Goal: Task Accomplishment & Management: Manage account settings

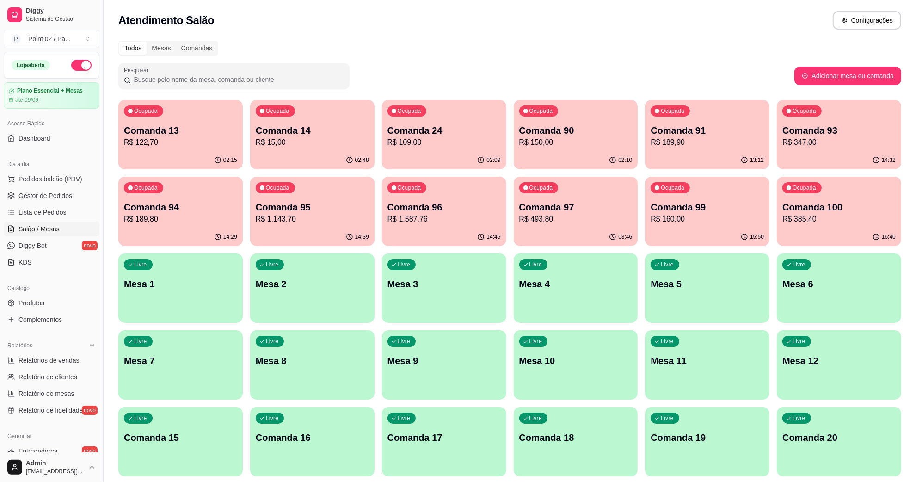
click at [219, 445] on div "Livre Comanda 15" at bounding box center [180, 436] width 124 height 58
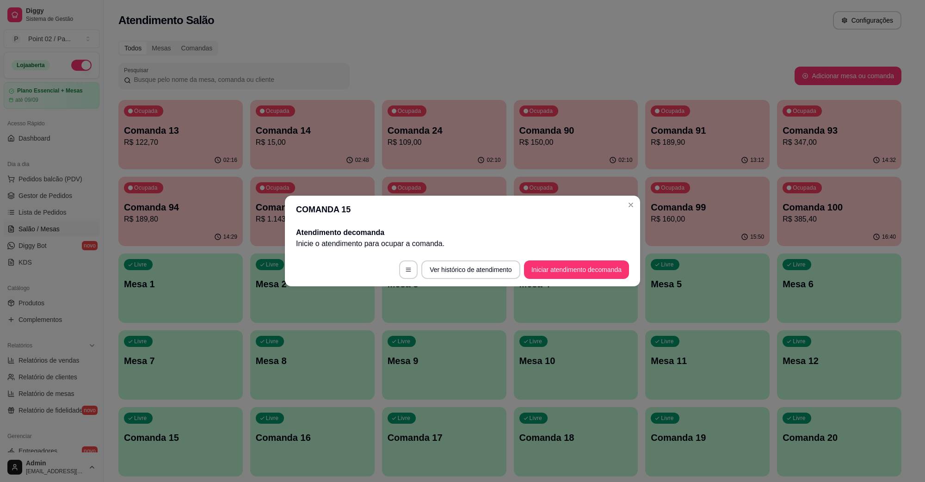
click at [584, 258] on footer "Ver histórico de atendimento Iniciar atendimento de comanda" at bounding box center [462, 269] width 355 height 33
click at [572, 264] on button "Iniciar atendimento de comanda" at bounding box center [576, 270] width 102 height 18
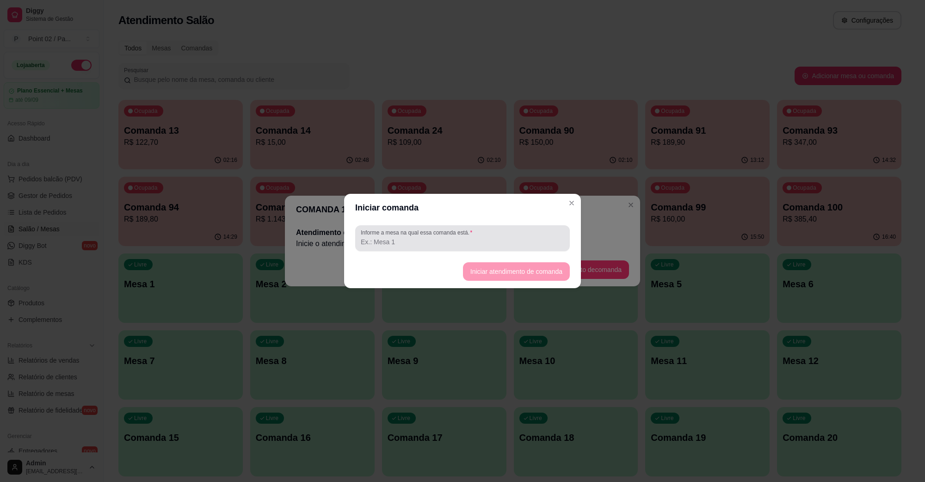
click at [506, 227] on div "Informe a mesa na qual essa comanda está." at bounding box center [462, 238] width 215 height 26
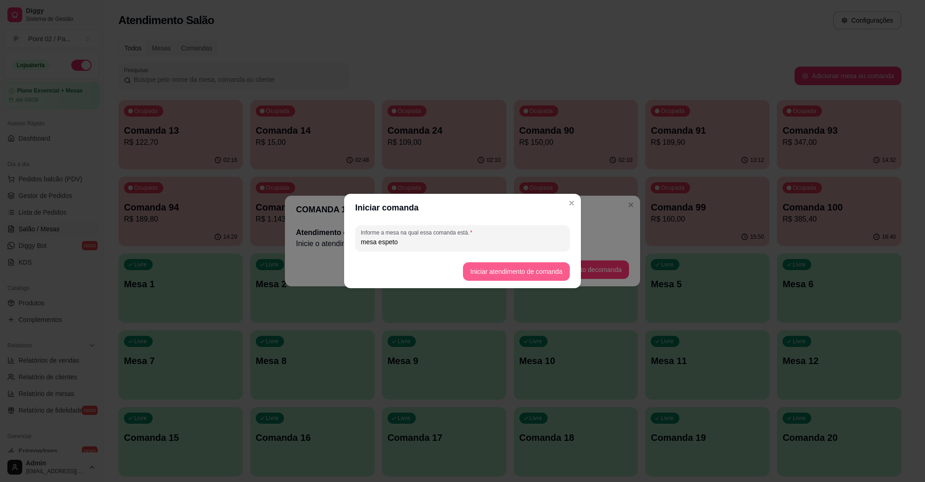
type input "mesa espeto"
click at [484, 273] on button "Iniciar atendimento de comanda" at bounding box center [516, 271] width 107 height 19
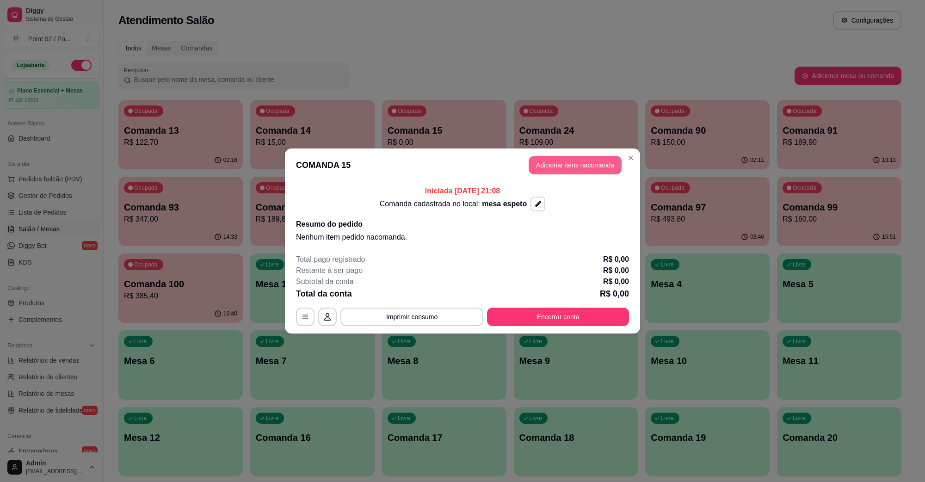
click at [590, 170] on button "Adicionar itens na comanda" at bounding box center [575, 165] width 93 height 19
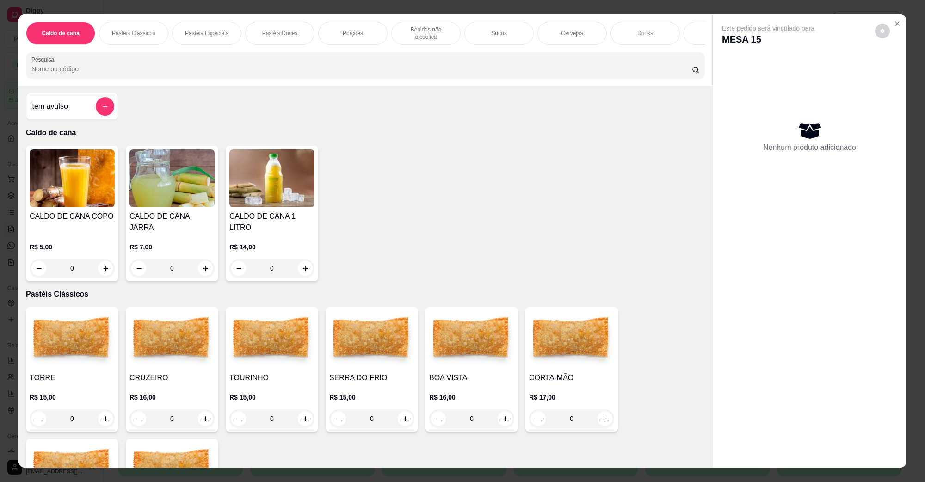
click at [274, 332] on img at bounding box center [271, 340] width 85 height 58
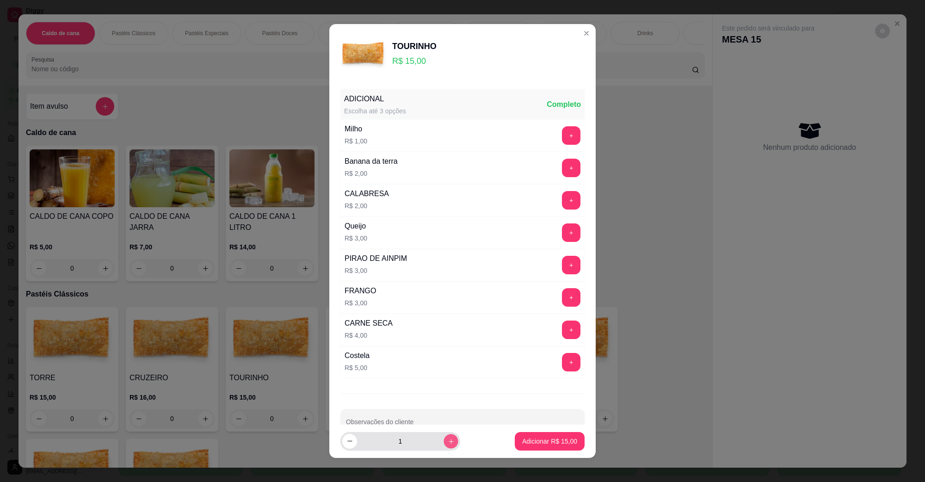
click at [448, 441] on icon "increase-product-quantity" at bounding box center [451, 441] width 7 height 7
type input "2"
click at [561, 428] on footer "2 Adicionar R$ 30,00" at bounding box center [462, 441] width 266 height 33
click at [545, 436] on button "Adicionar R$ 30,00" at bounding box center [550, 441] width 70 height 19
type input "2"
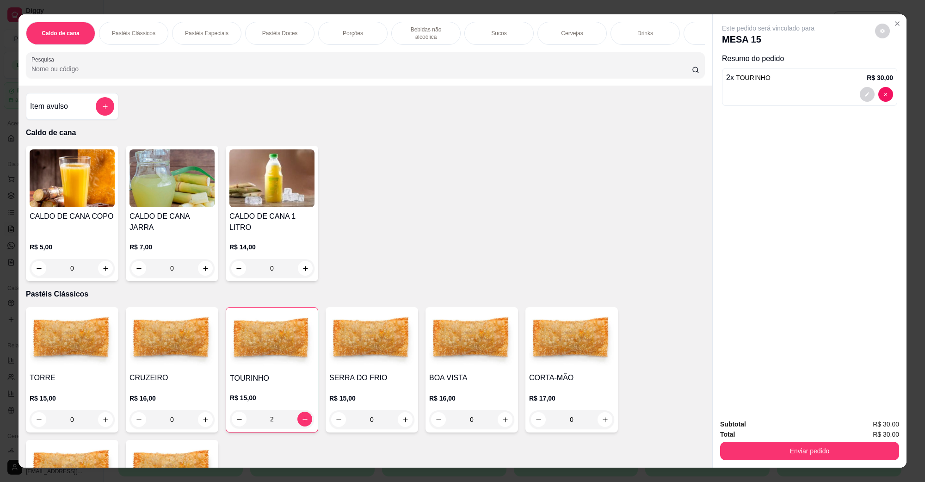
click at [814, 457] on button "Enviar pedido" at bounding box center [809, 451] width 179 height 19
click at [799, 452] on button "Enviar pedido" at bounding box center [809, 451] width 173 height 18
click at [778, 434] on div "Total R$ 30,00" at bounding box center [809, 434] width 179 height 10
click at [754, 450] on button "Enviar pedido" at bounding box center [809, 451] width 179 height 19
click at [761, 428] on button "Não registrar e enviar pedido" at bounding box center [778, 428] width 93 height 17
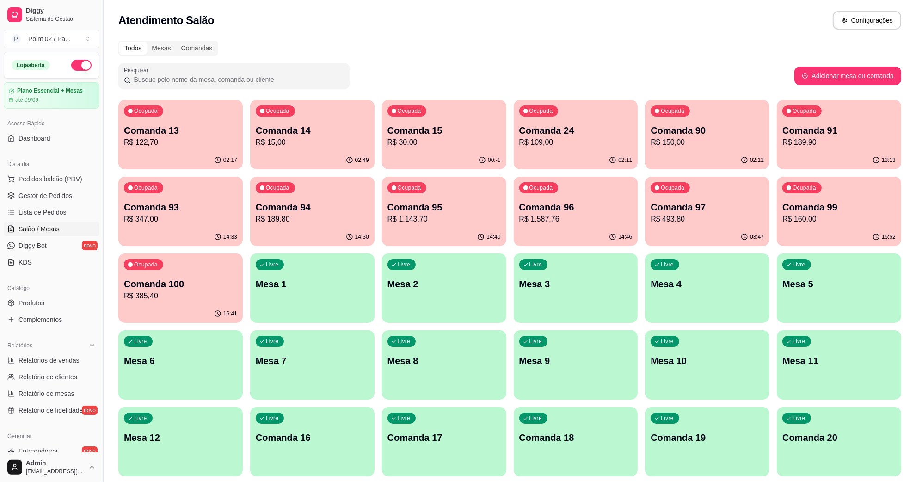
click at [463, 100] on div "Ocupada Comanda 15 R$ 30,00" at bounding box center [444, 125] width 124 height 51
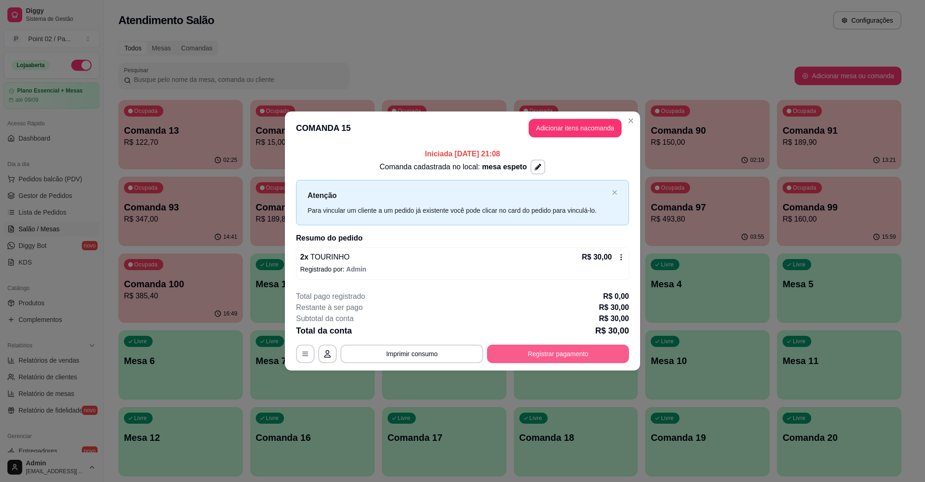
click at [523, 354] on button "Registrar pagamento" at bounding box center [558, 354] width 142 height 19
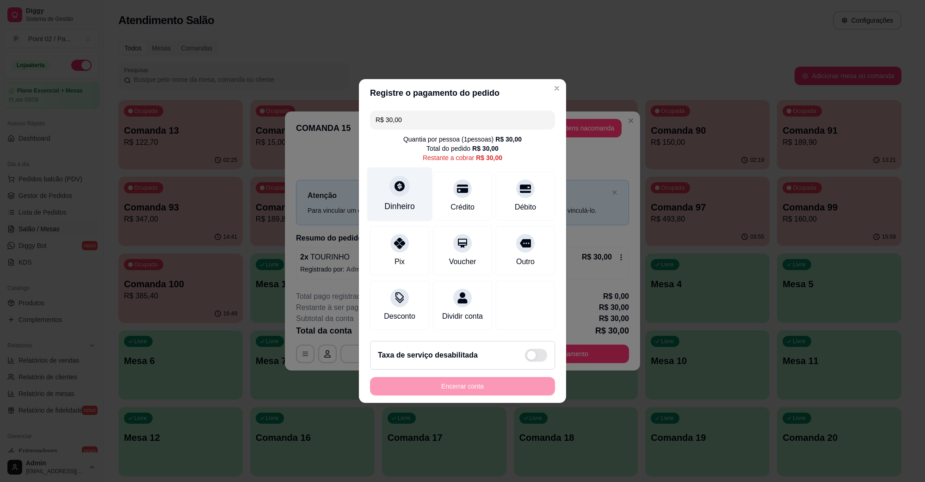
click at [400, 188] on div at bounding box center [399, 186] width 20 height 20
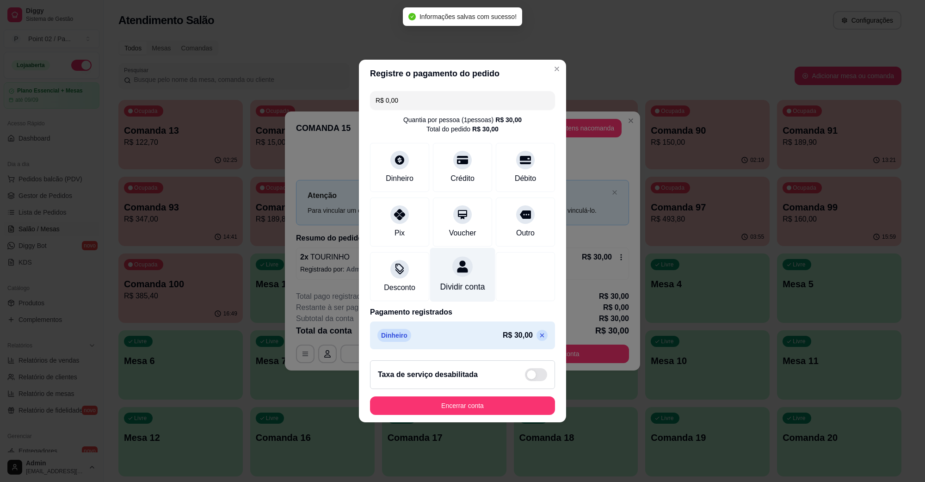
type input "R$ 0,00"
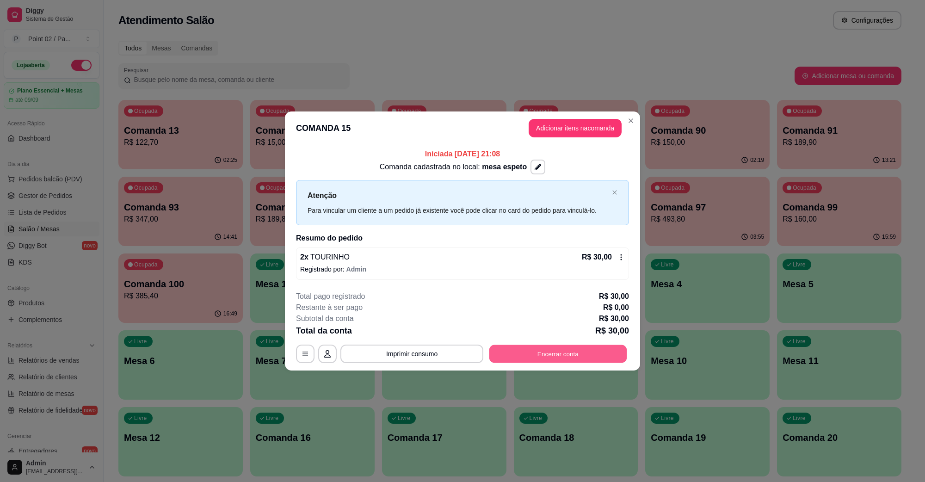
click at [526, 353] on button "Encerrar conta" at bounding box center [558, 354] width 138 height 18
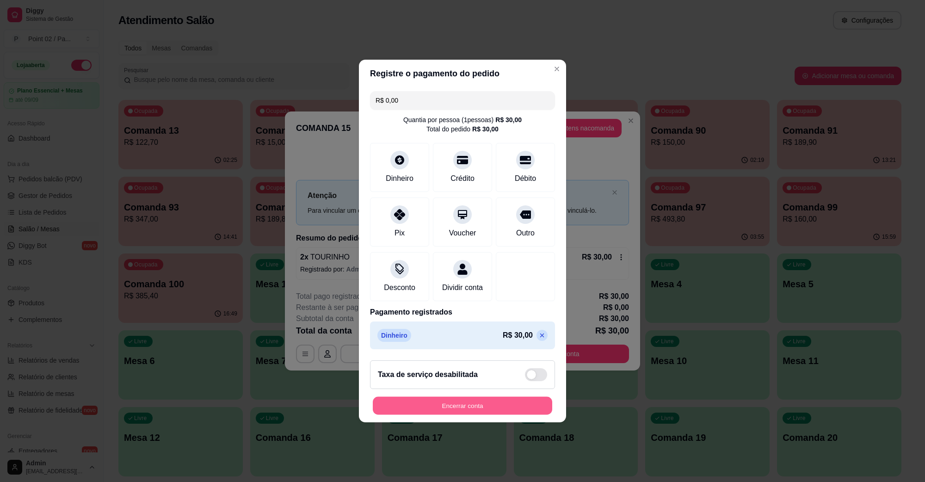
click at [456, 410] on button "Encerrar conta" at bounding box center [462, 406] width 179 height 18
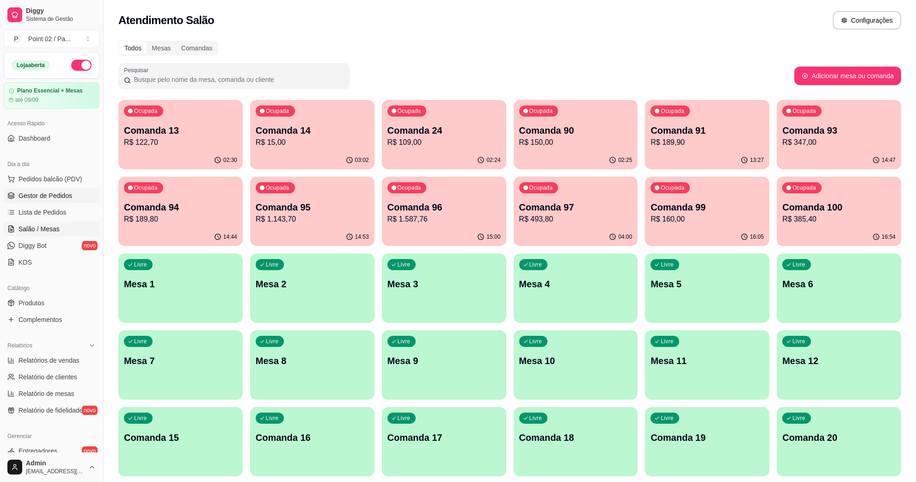
click at [62, 188] on link "Gestor de Pedidos" at bounding box center [52, 195] width 96 height 15
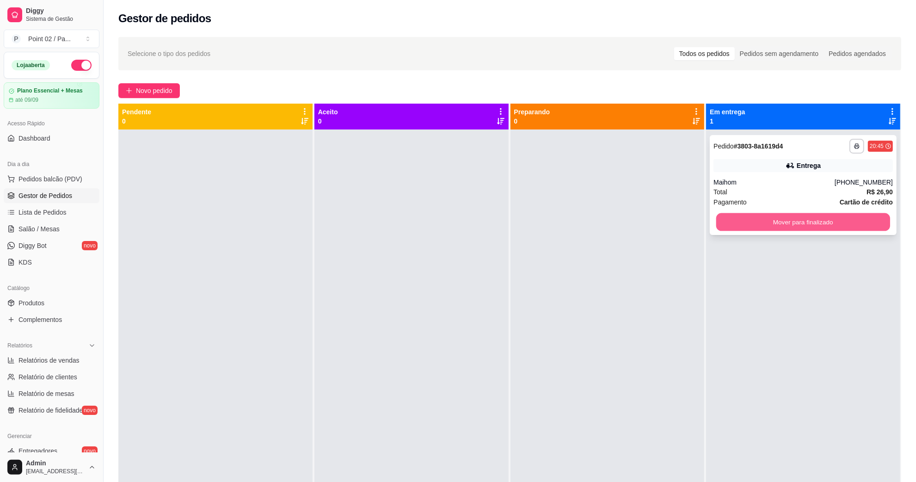
click at [759, 221] on button "Mover para finalizado" at bounding box center [803, 222] width 174 height 18
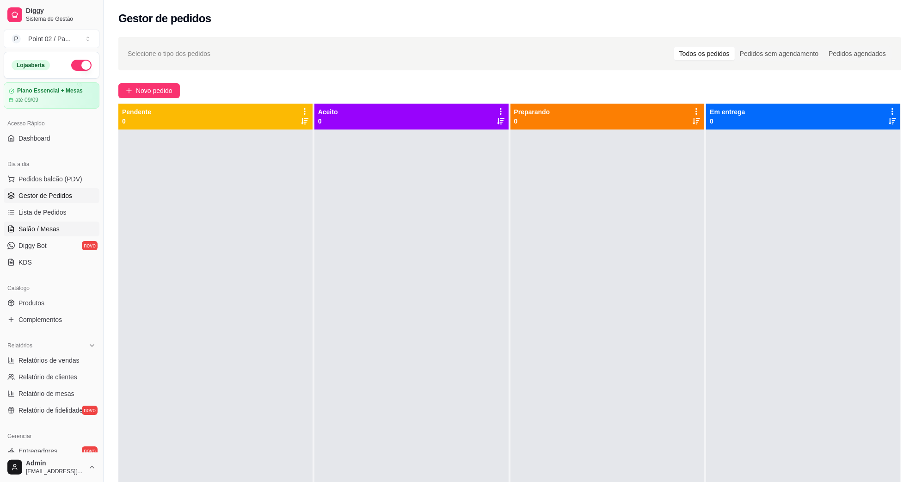
click at [43, 228] on span "Salão / Mesas" at bounding box center [39, 228] width 41 height 9
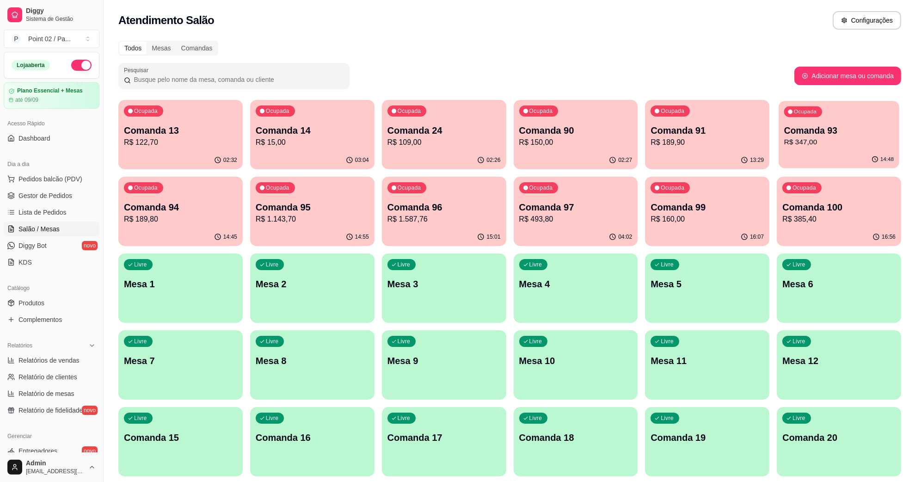
click at [787, 129] on p "Comanda 93" at bounding box center [839, 130] width 110 height 12
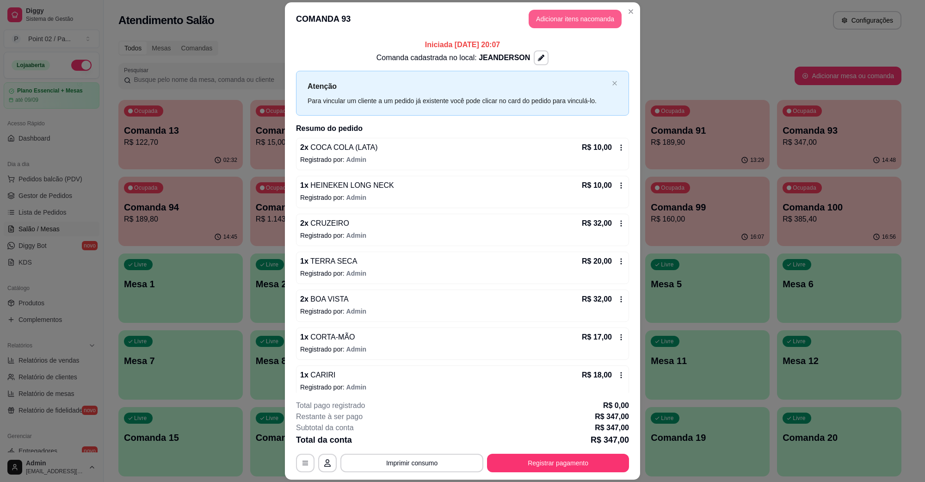
click at [549, 24] on button "Adicionar itens na comanda" at bounding box center [575, 19] width 93 height 19
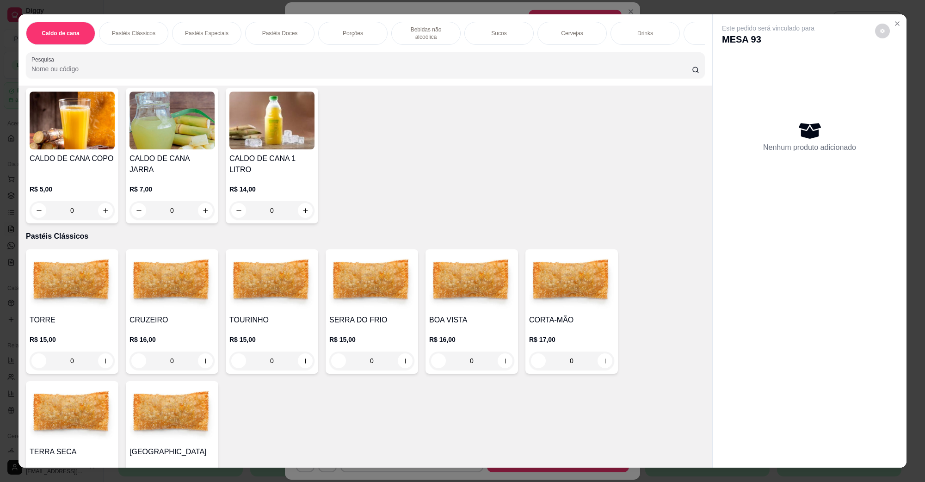
scroll to position [116, 0]
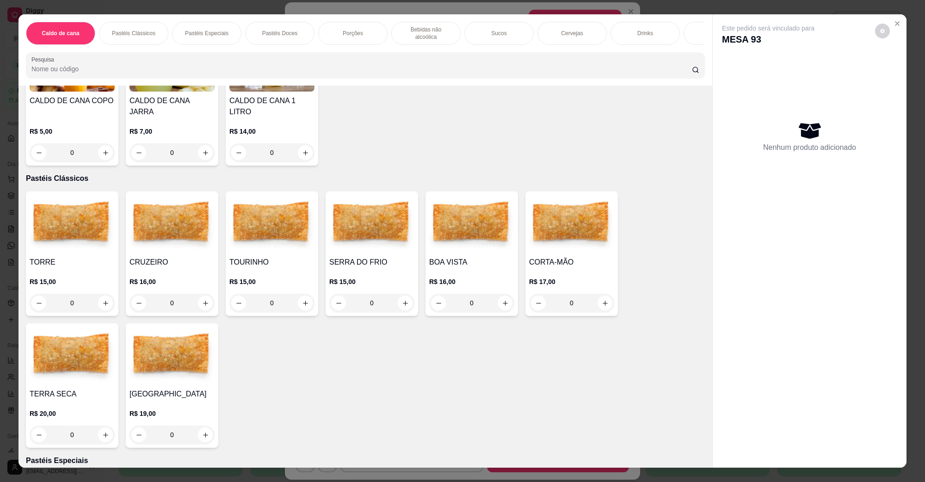
click at [472, 195] on img at bounding box center [471, 224] width 85 height 58
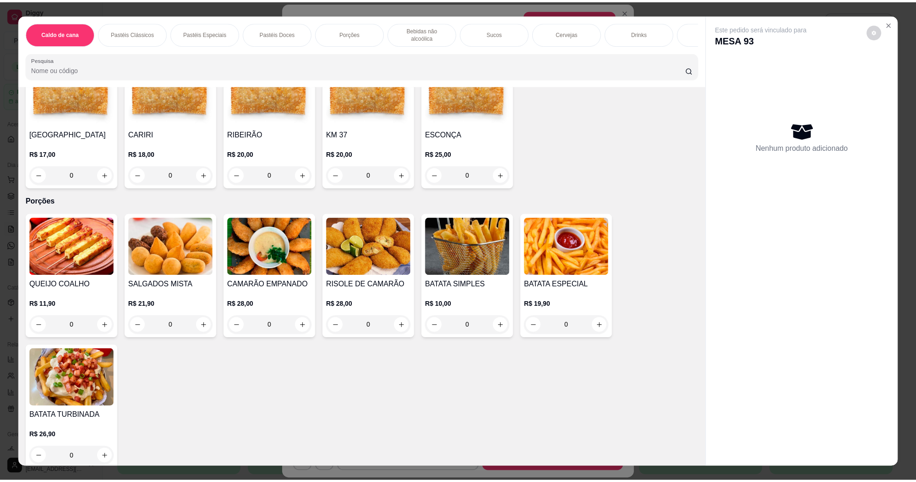
scroll to position [694, 0]
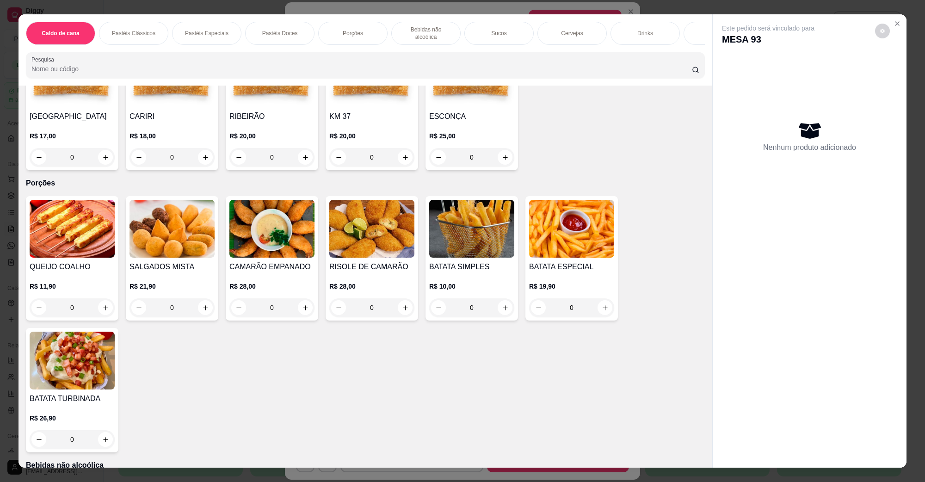
click at [102, 216] on img at bounding box center [72, 229] width 85 height 58
click at [891, 17] on button "Close" at bounding box center [897, 23] width 15 height 15
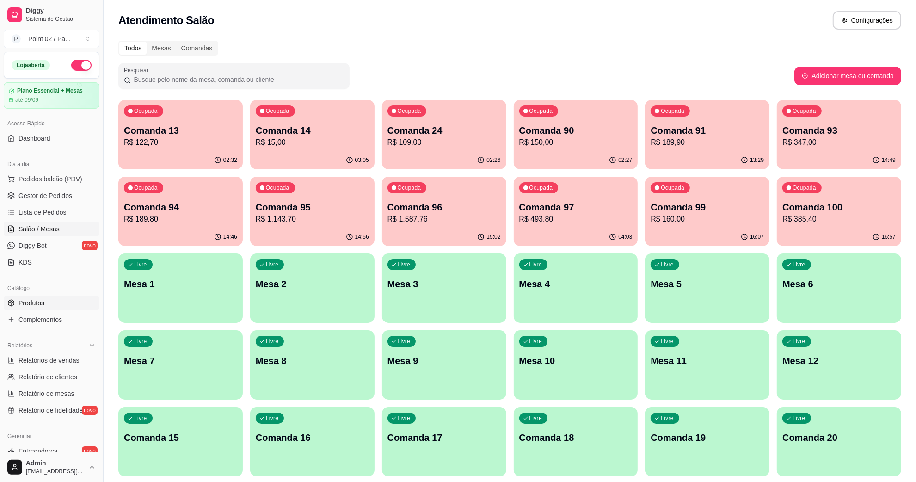
click at [29, 303] on span "Produtos" at bounding box center [32, 302] width 26 height 9
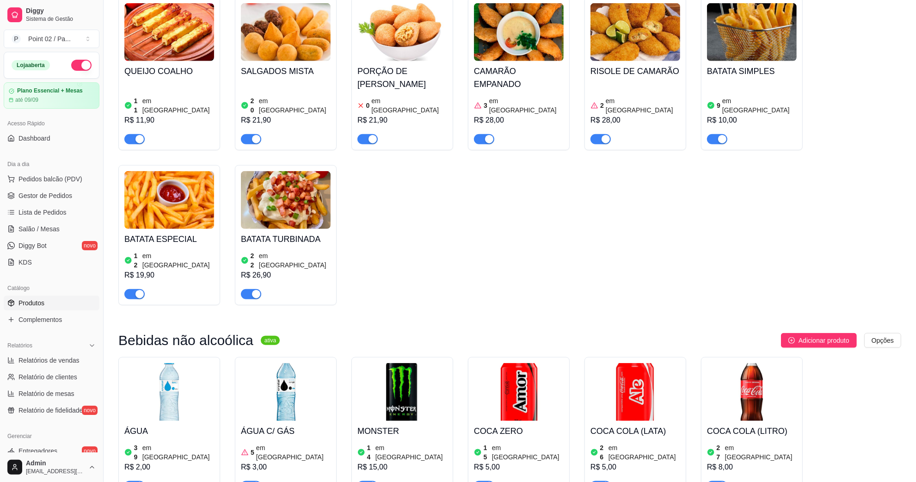
scroll to position [925, 0]
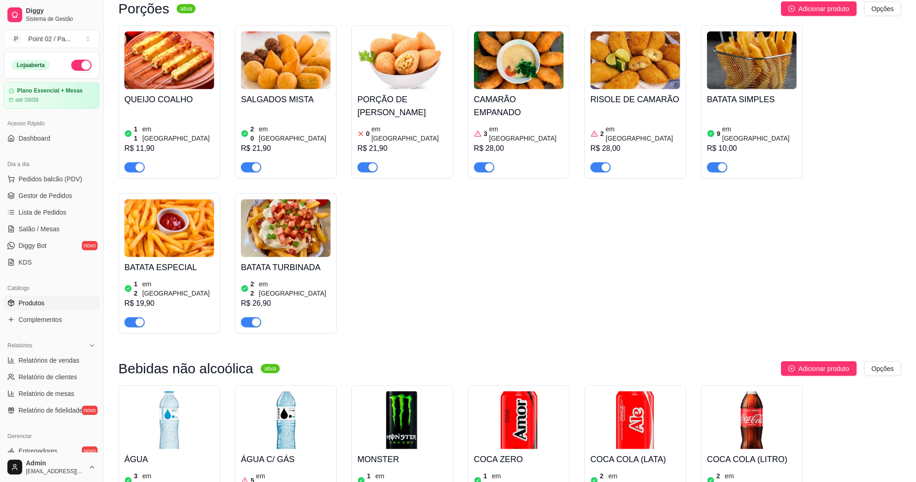
click at [132, 99] on h4 "QUEIJO COALHO" at bounding box center [169, 99] width 90 height 13
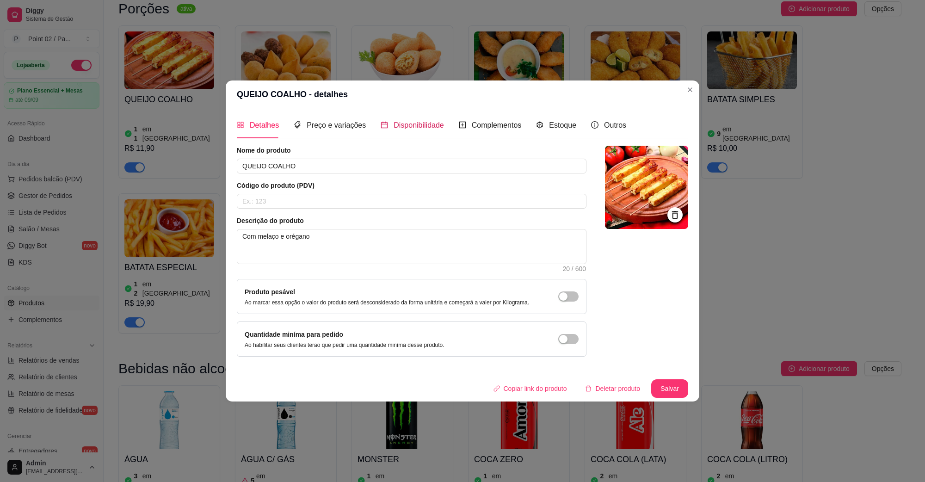
click at [397, 123] on span "Disponibilidade" at bounding box center [419, 125] width 50 height 8
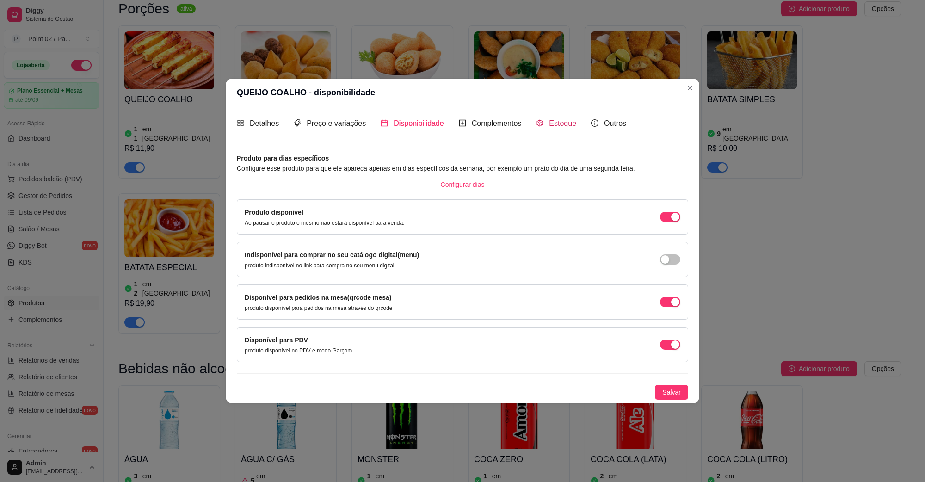
click at [549, 124] on span "Estoque" at bounding box center [562, 123] width 27 height 8
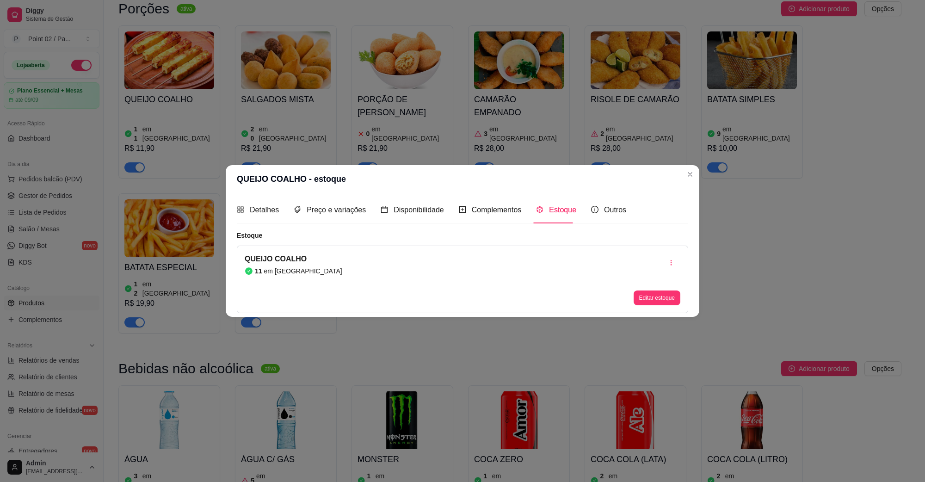
click at [329, 258] on div "QUEIJO COALHO 11 em estoque Editar estoque" at bounding box center [462, 280] width 451 height 68
click at [653, 299] on button "Editar estoque" at bounding box center [656, 297] width 45 height 14
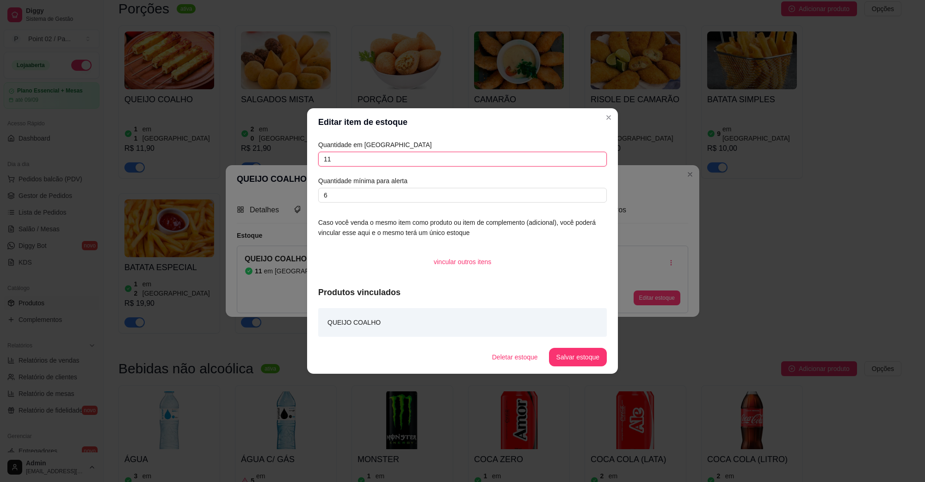
click at [391, 162] on input "11" at bounding box center [462, 159] width 289 height 15
type input "1"
type input "0"
click at [568, 360] on button "Salvar estoque" at bounding box center [578, 357] width 58 height 19
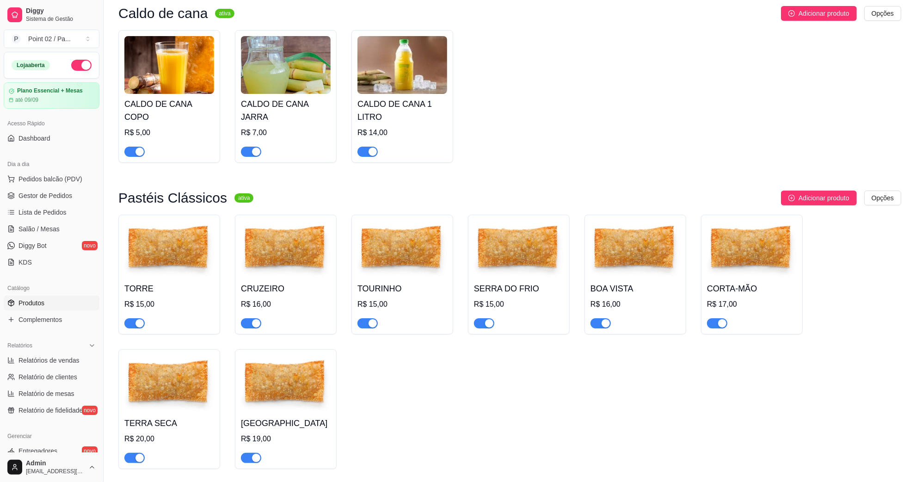
scroll to position [231, 0]
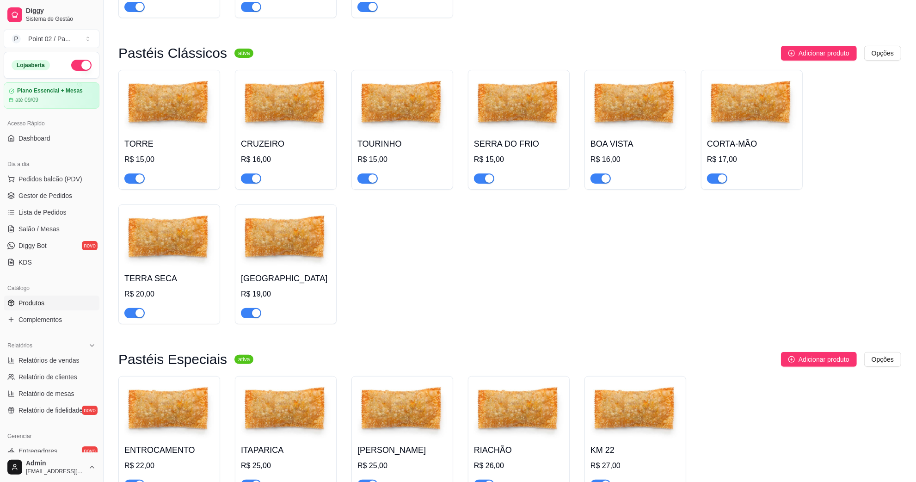
click at [613, 112] on img at bounding box center [636, 105] width 90 height 58
click at [38, 202] on link "Gestor de Pedidos" at bounding box center [52, 195] width 96 height 15
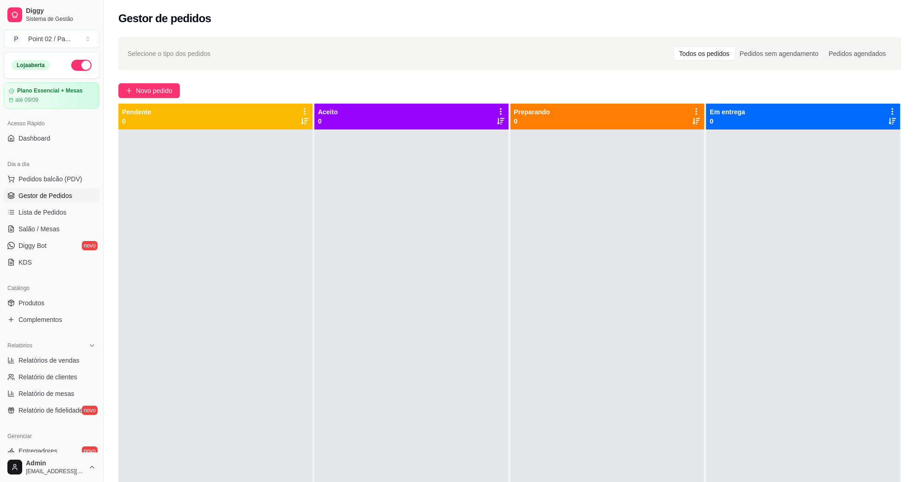
click at [537, 230] on div at bounding box center [608, 371] width 194 height 482
click at [44, 185] on button "Pedidos balcão (PDV)" at bounding box center [52, 179] width 96 height 15
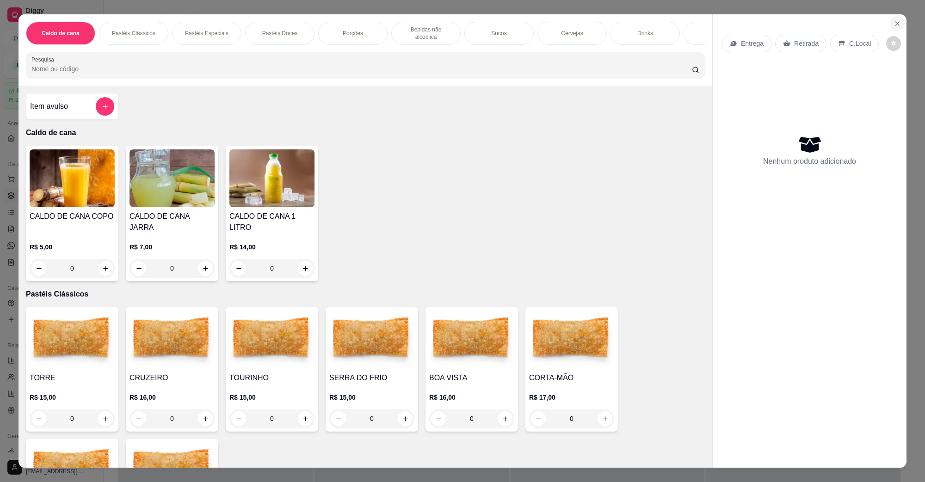
click at [891, 29] on button "Close" at bounding box center [897, 23] width 15 height 15
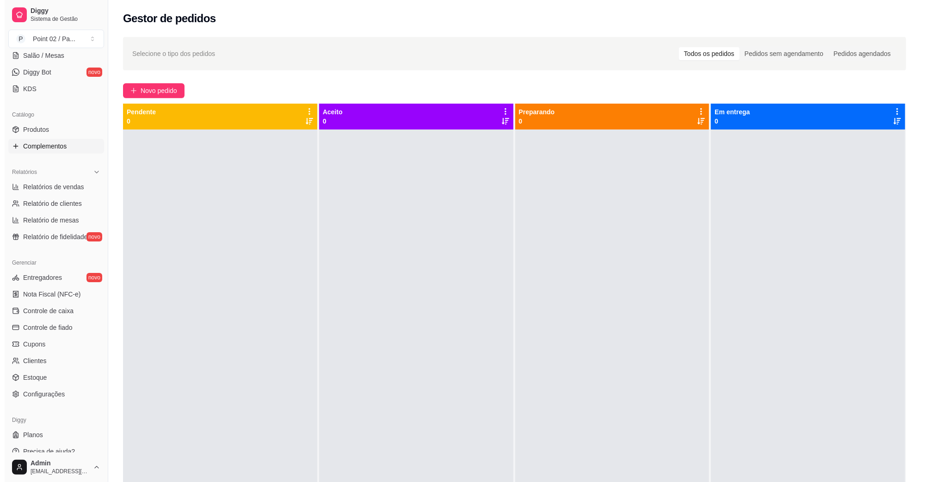
scroll to position [58, 0]
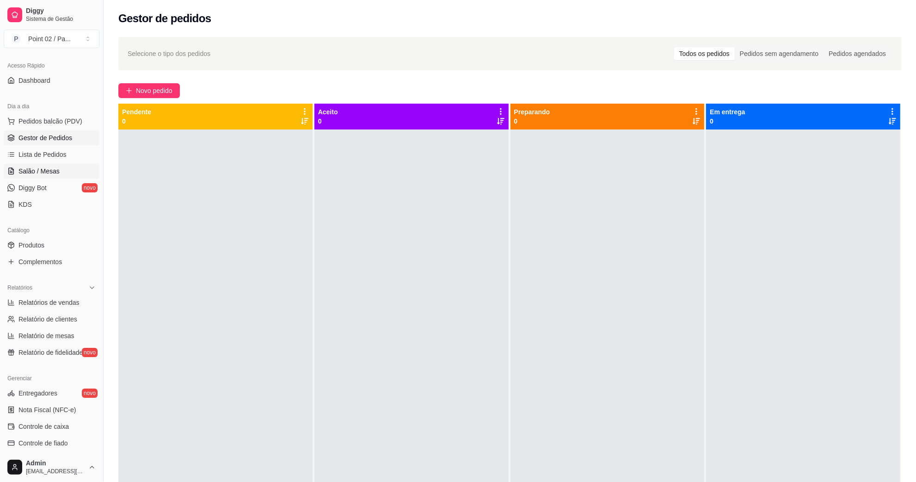
click at [33, 168] on span "Salão / Mesas" at bounding box center [39, 171] width 41 height 9
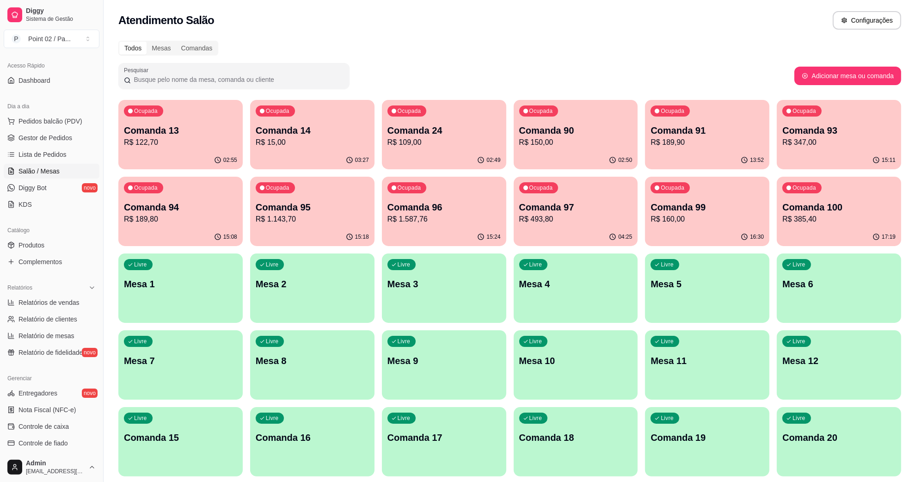
click at [285, 362] on p "Mesa 8" at bounding box center [312, 360] width 113 height 13
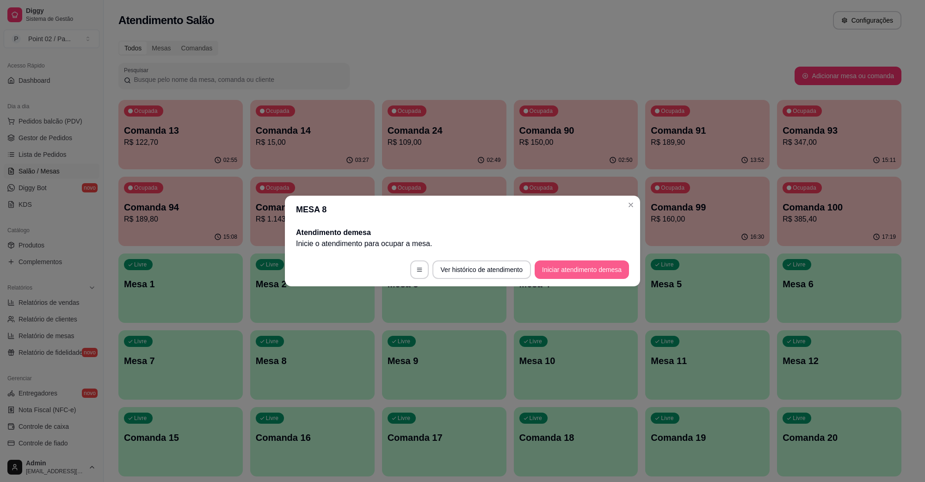
click at [565, 271] on button "Iniciar atendimento de mesa" at bounding box center [582, 269] width 94 height 19
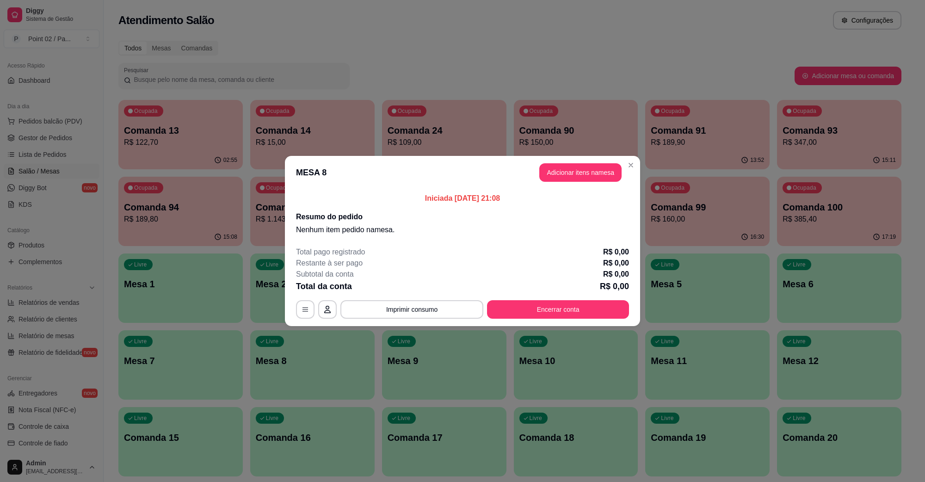
click at [562, 171] on button "Adicionar itens na mesa" at bounding box center [580, 172] width 82 height 19
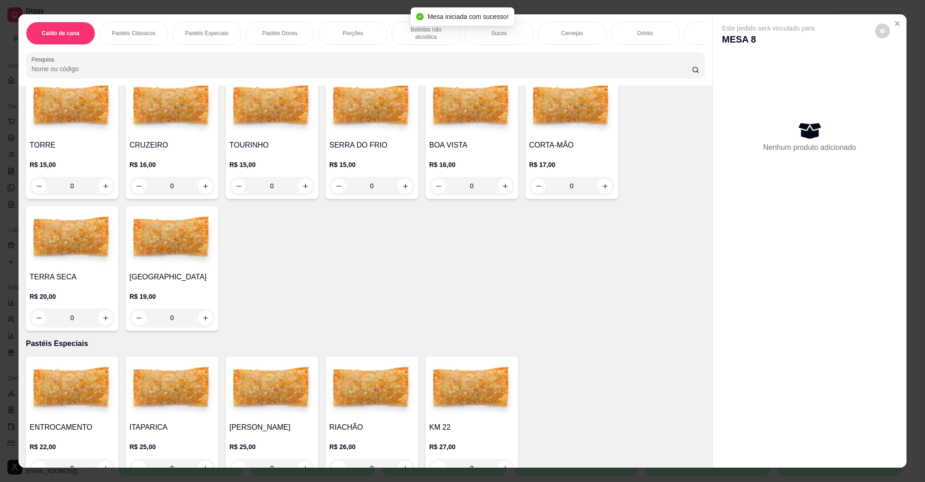
scroll to position [289, 0]
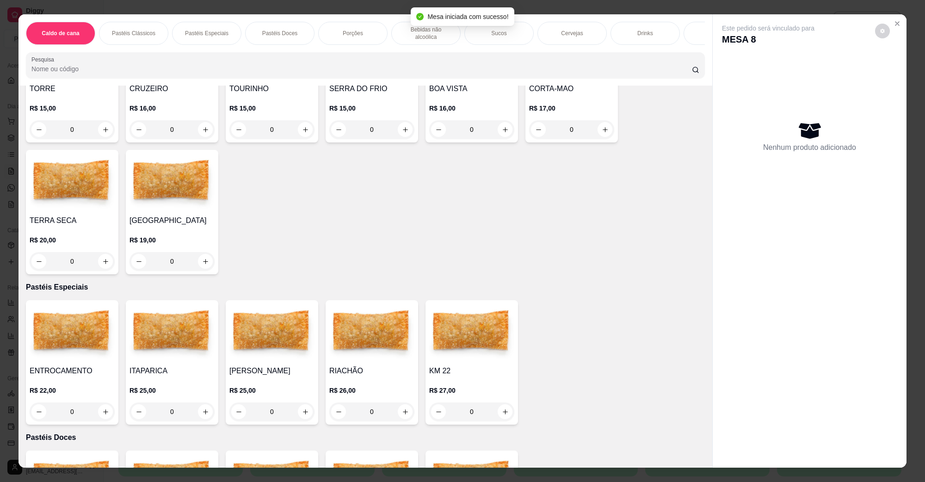
click at [74, 311] on img at bounding box center [72, 333] width 85 height 58
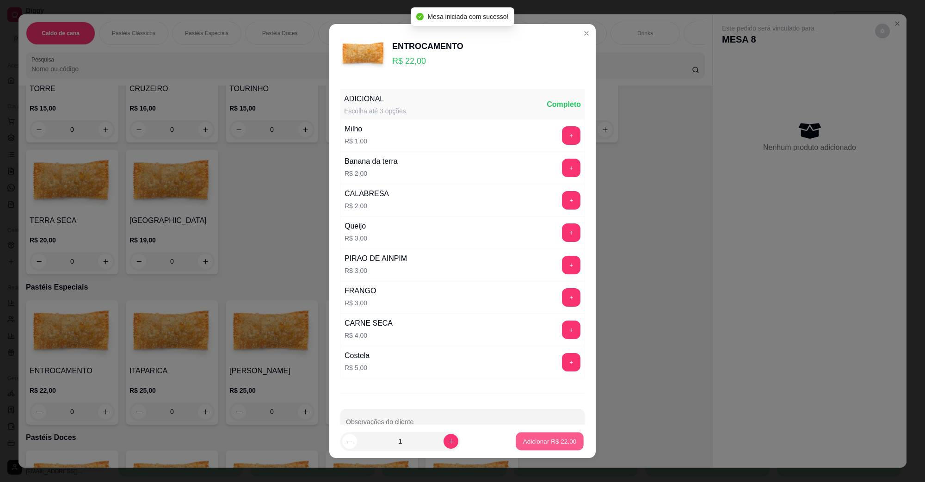
click at [526, 435] on button "Adicionar R$ 22,00" at bounding box center [550, 441] width 68 height 18
type input "1"
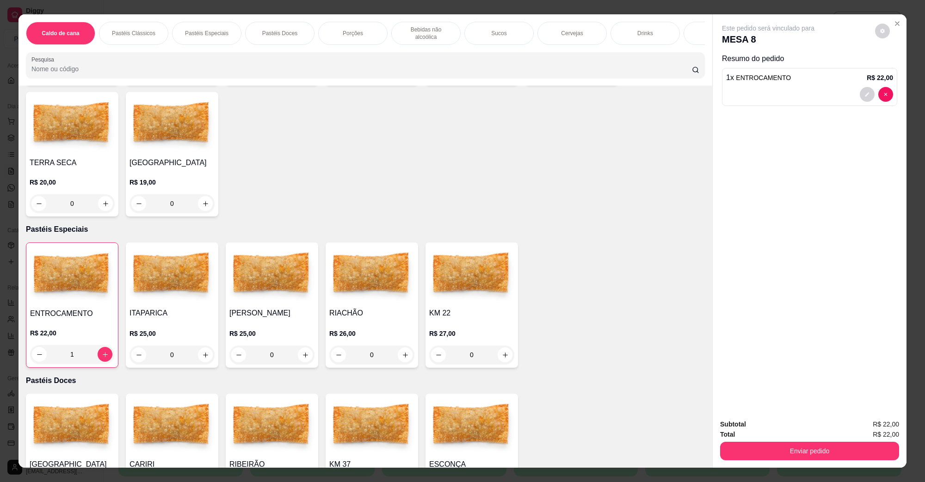
scroll to position [0, 0]
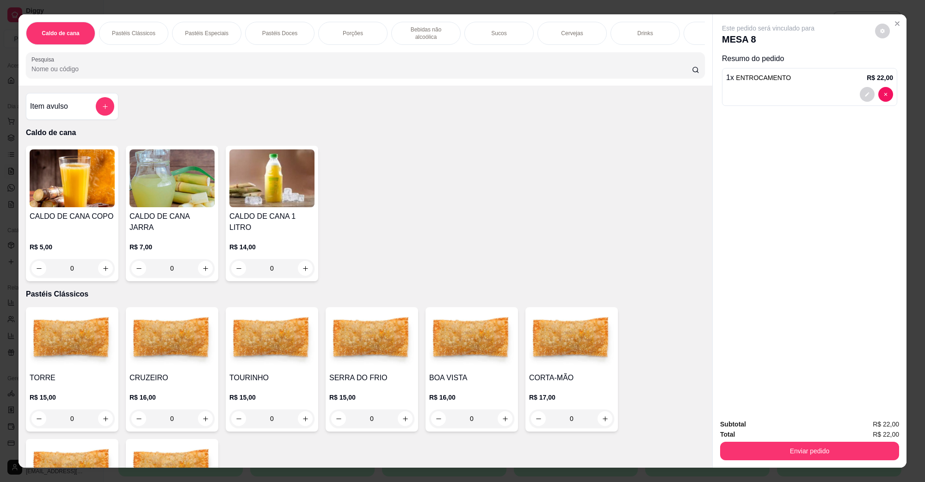
click at [181, 183] on img at bounding box center [172, 178] width 85 height 58
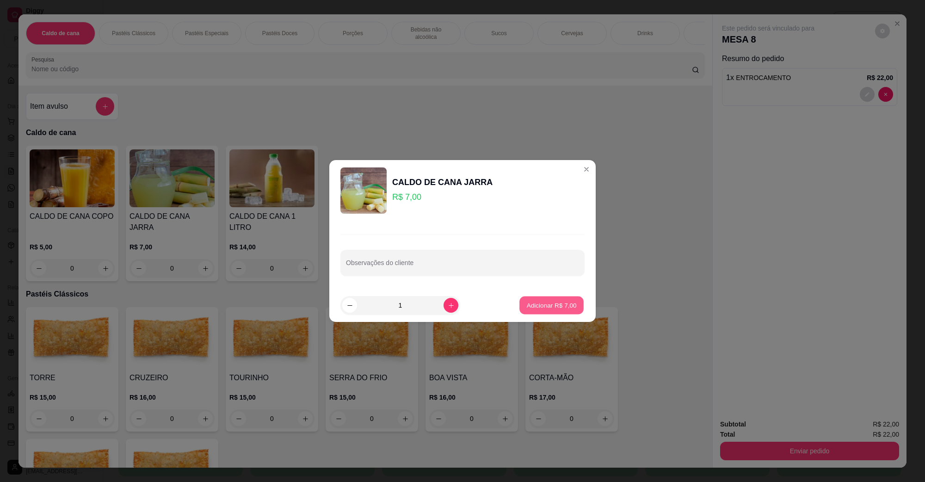
click at [530, 306] on p "Adicionar R$ 7,00" at bounding box center [551, 305] width 50 height 9
type input "1"
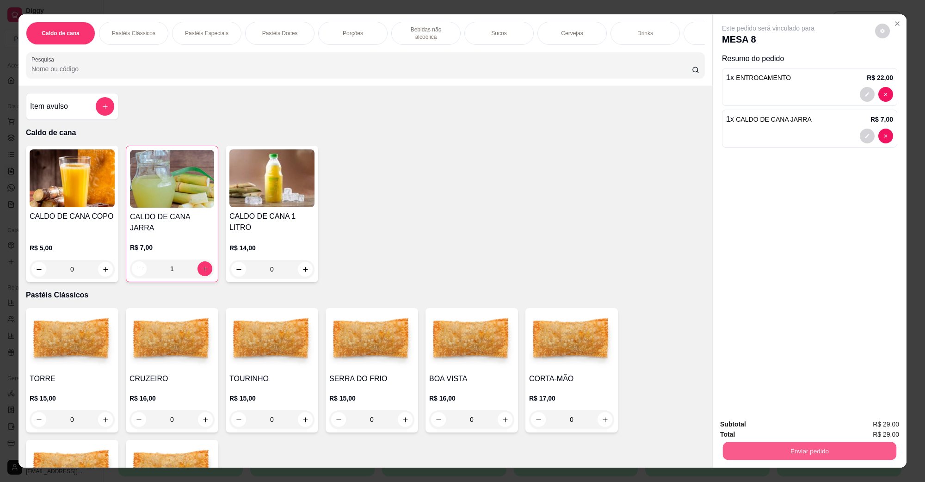
click at [741, 445] on button "Enviar pedido" at bounding box center [809, 451] width 173 height 18
click at [757, 422] on button "Não registrar e enviar pedido" at bounding box center [778, 429] width 96 height 18
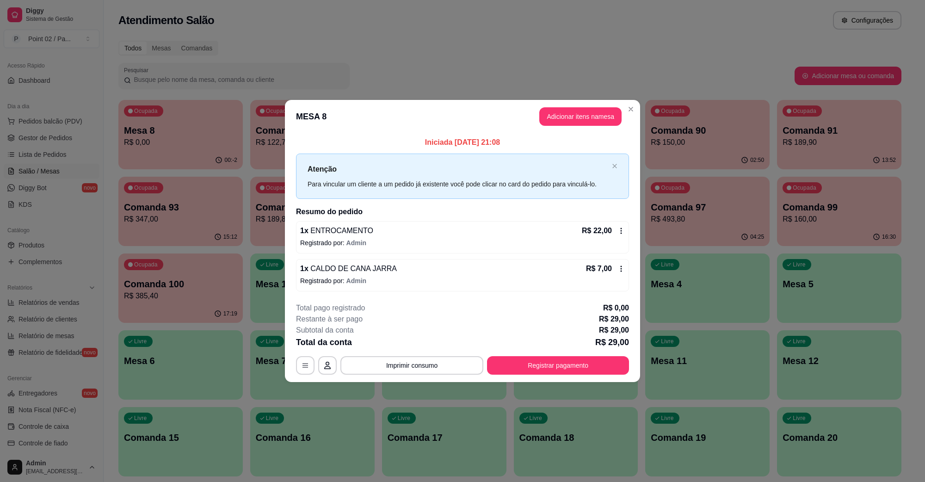
click at [332, 229] on span "ENTROCAMENTO" at bounding box center [341, 231] width 65 height 8
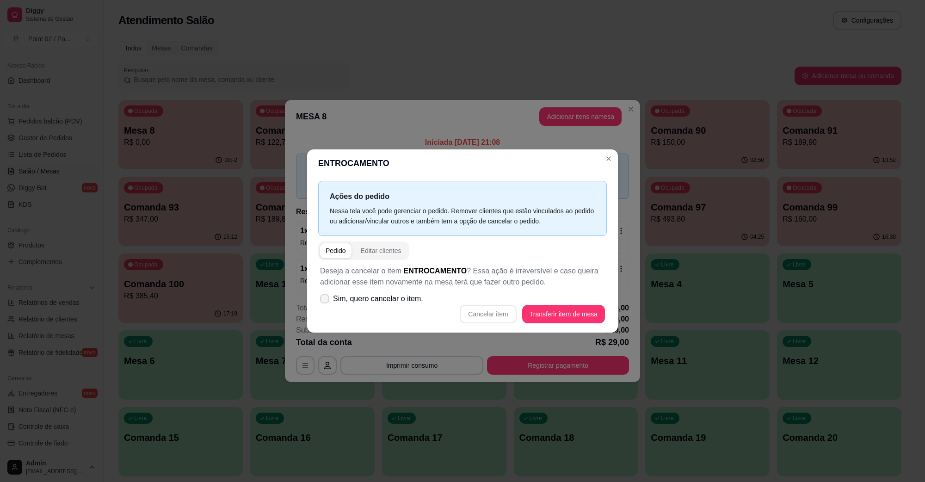
click at [387, 303] on span "Sim, quero cancelar o item." at bounding box center [378, 298] width 90 height 11
click at [326, 303] on input "Sim, quero cancelar o item." at bounding box center [323, 304] width 6 height 6
click at [392, 300] on span "Sim, quero cancelar o item." at bounding box center [378, 298] width 90 height 11
click at [326, 301] on input "Sim, quero cancelar o item." at bounding box center [323, 304] width 6 height 6
click at [392, 294] on span "Sim, quero cancelar o item." at bounding box center [378, 298] width 90 height 11
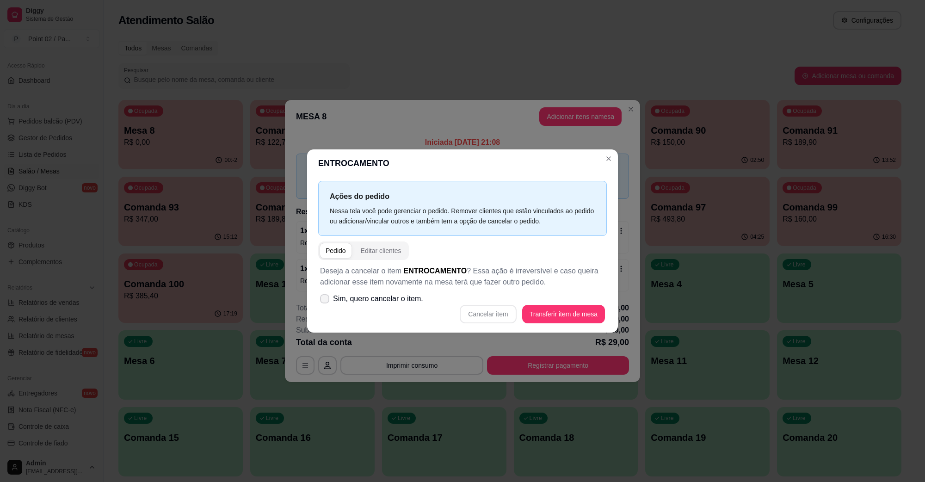
click at [326, 301] on input "Sim, quero cancelar o item." at bounding box center [323, 304] width 6 height 6
checkbox input "true"
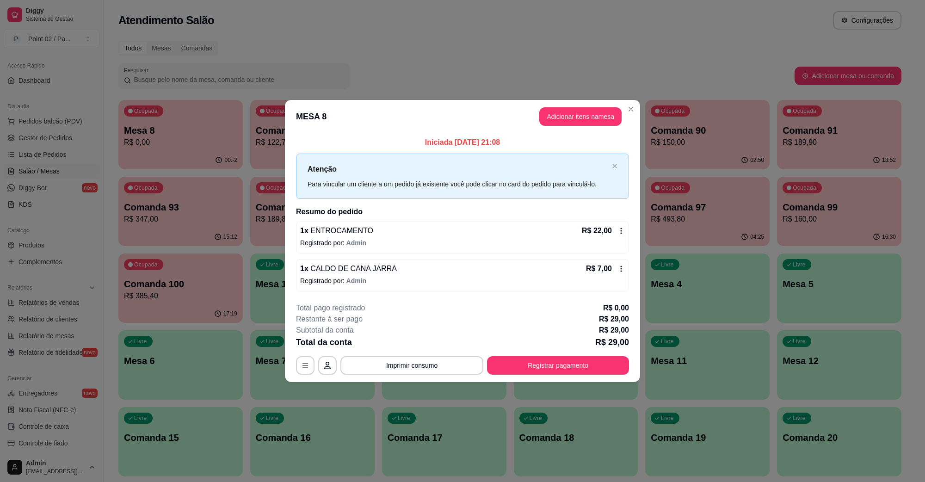
click at [369, 228] on div "1 x ENTROCAMENTO R$ 22,00" at bounding box center [462, 230] width 325 height 11
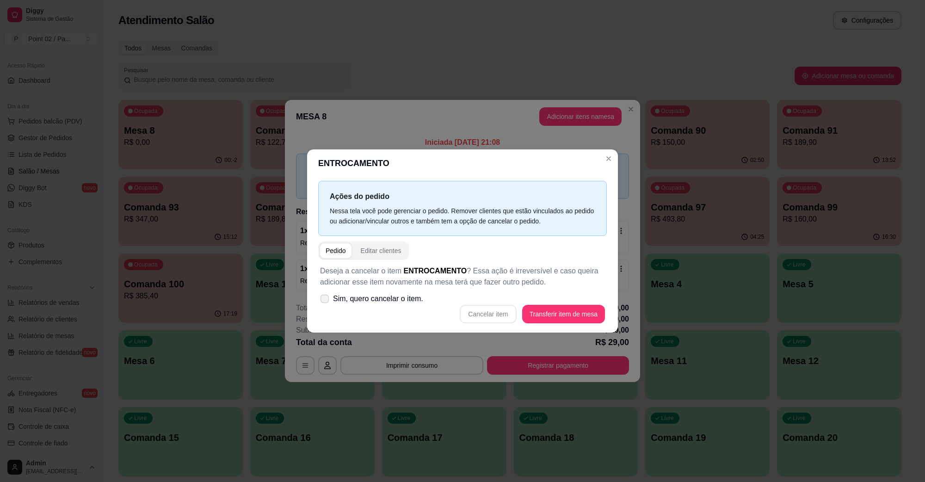
click at [353, 291] on label "Sim, quero cancelar o item." at bounding box center [371, 299] width 111 height 19
click at [326, 301] on input "Sim, quero cancelar o item." at bounding box center [323, 304] width 6 height 6
checkbox input "true"
click at [491, 314] on button "Cancelar item" at bounding box center [488, 314] width 56 height 19
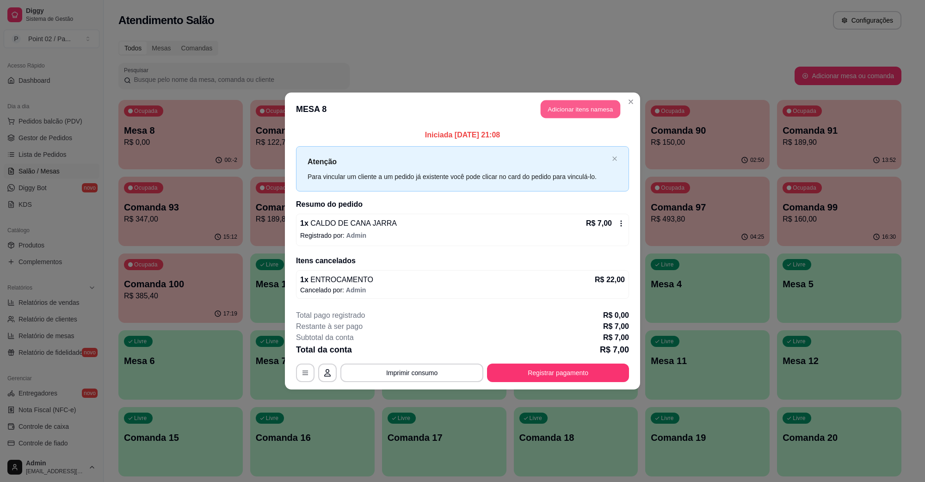
click at [574, 112] on button "Adicionar itens na mesa" at bounding box center [581, 109] width 80 height 18
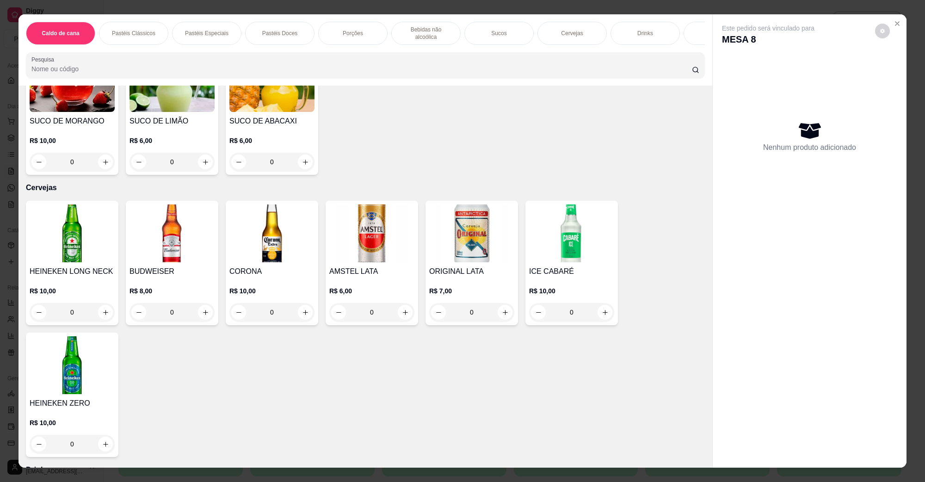
scroll to position [1619, 0]
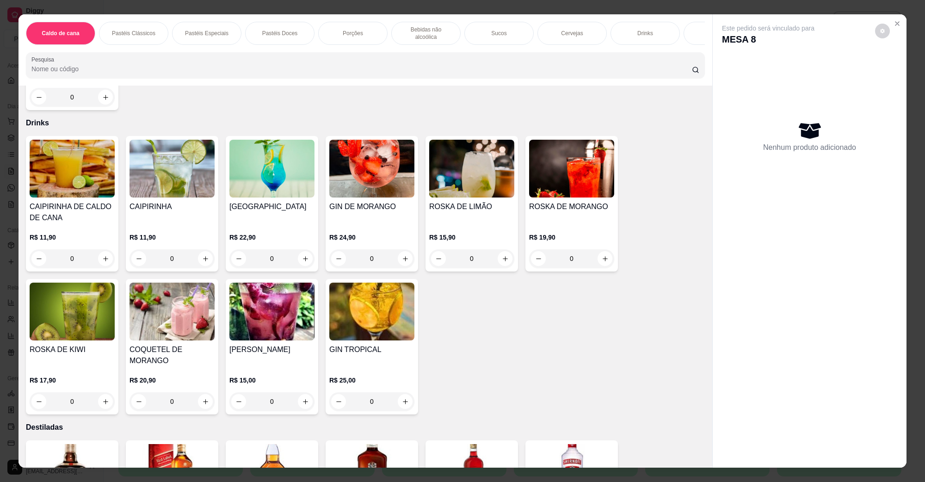
click at [82, 181] on img at bounding box center [72, 169] width 85 height 58
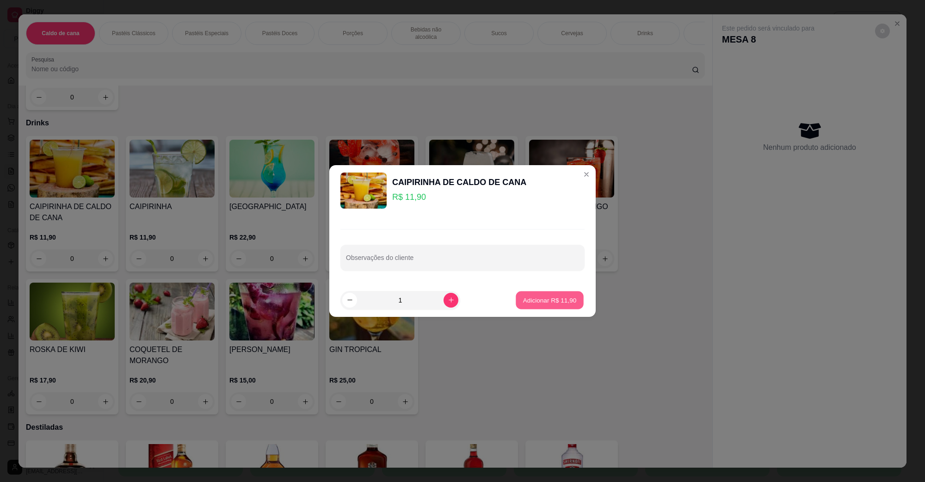
click at [525, 300] on p "Adicionar R$ 11,90" at bounding box center [550, 300] width 54 height 9
type input "1"
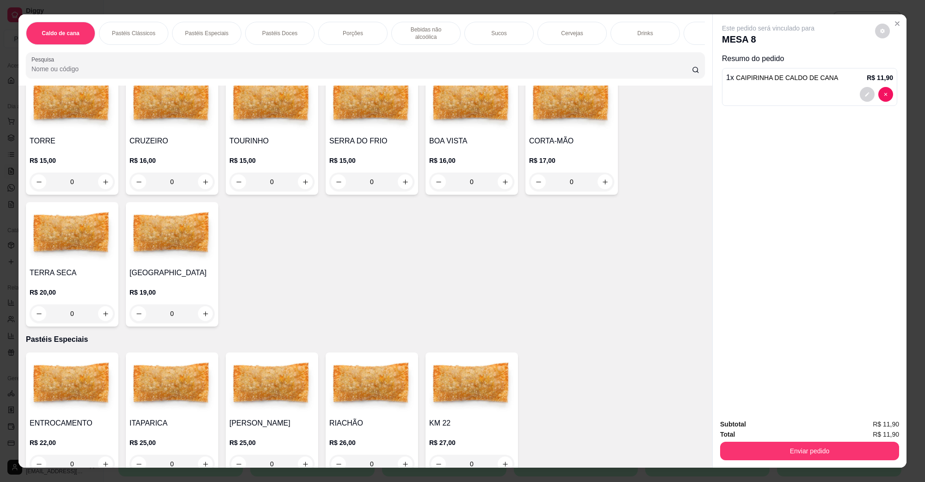
scroll to position [173, 0]
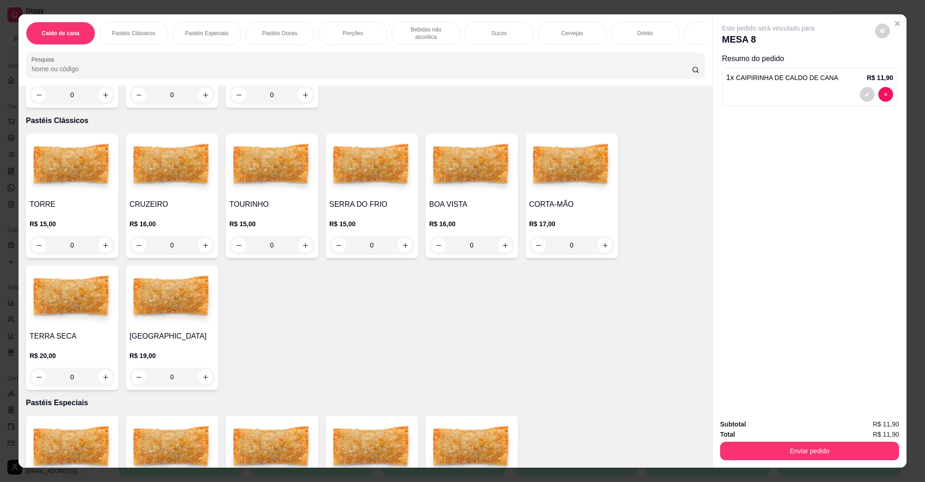
click at [93, 312] on img at bounding box center [72, 298] width 85 height 58
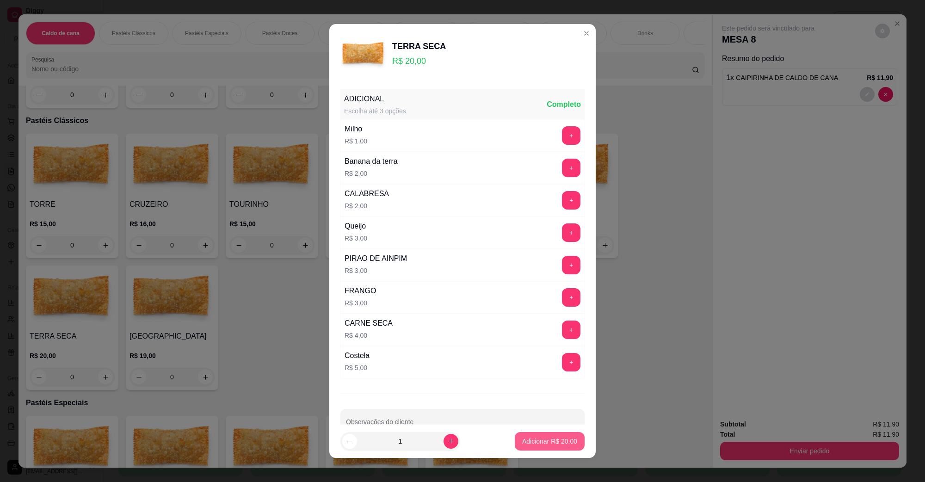
click at [525, 438] on p "Adicionar R$ 20,00" at bounding box center [549, 441] width 55 height 9
type input "1"
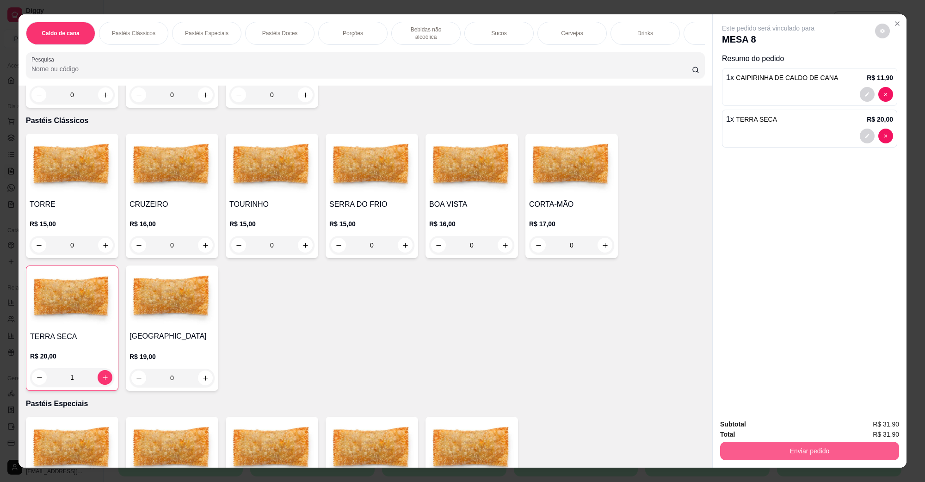
click at [748, 454] on button "Enviar pedido" at bounding box center [809, 451] width 179 height 19
click at [762, 429] on button "Não registrar e enviar pedido" at bounding box center [778, 429] width 96 height 18
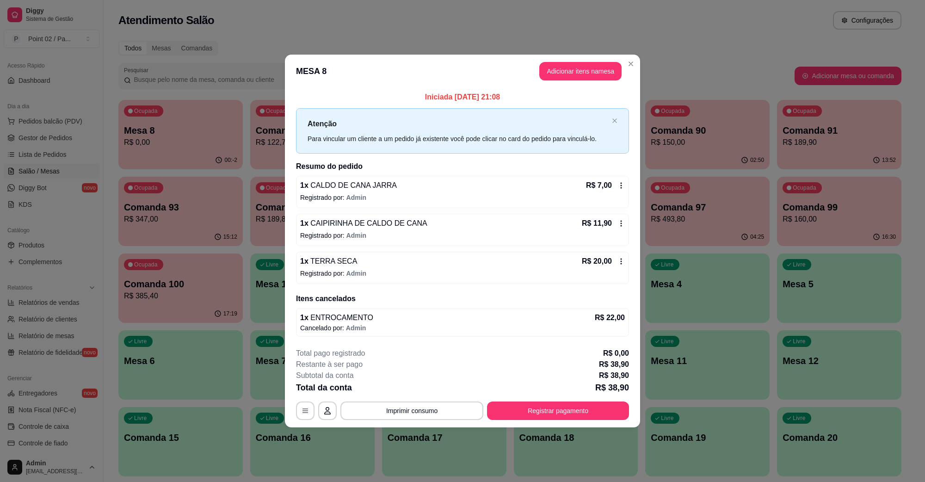
click at [354, 191] on div "1 x CALDO DE CANA JARRA R$ 7,00 Registrado por: Admin" at bounding box center [462, 192] width 333 height 32
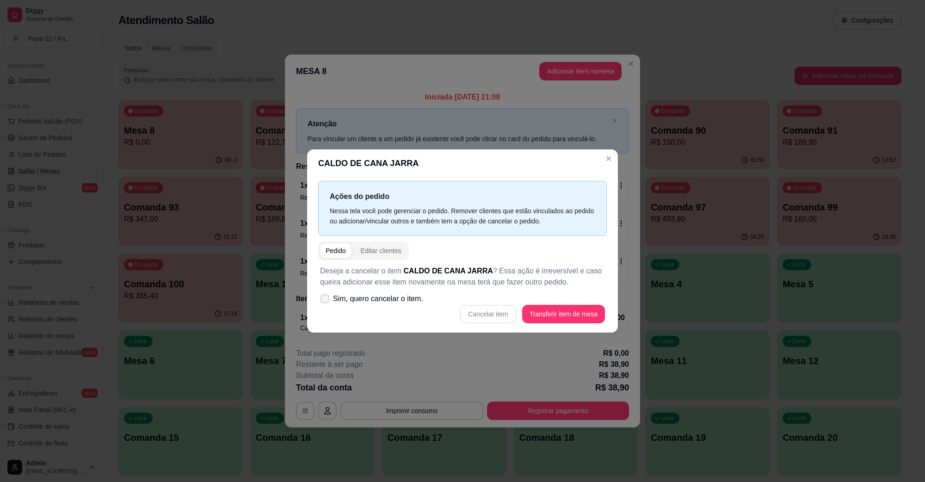
click at [389, 299] on span "Sim, quero cancelar o item." at bounding box center [378, 298] width 90 height 11
click at [326, 301] on input "Sim, quero cancelar o item." at bounding box center [323, 304] width 6 height 6
checkbox input "true"
click at [491, 307] on button "Cancelar item" at bounding box center [488, 314] width 55 height 18
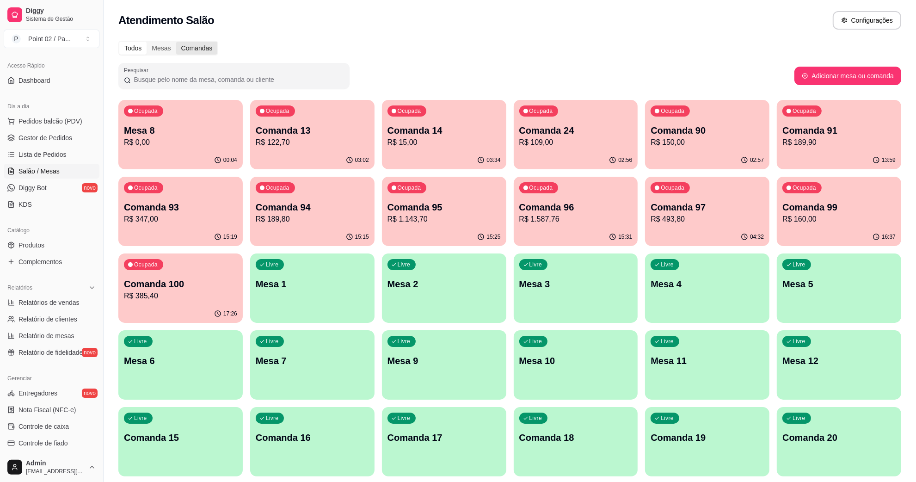
click at [200, 45] on div "Comandas" at bounding box center [197, 48] width 42 height 13
click at [176, 42] on input "Comandas" at bounding box center [176, 42] width 0 height 0
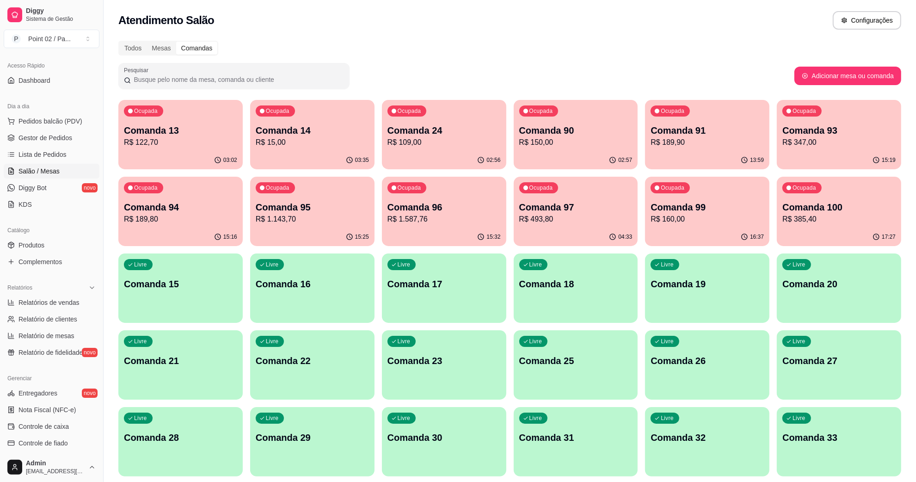
click at [231, 295] on div "Livre Comanda 15" at bounding box center [180, 282] width 124 height 58
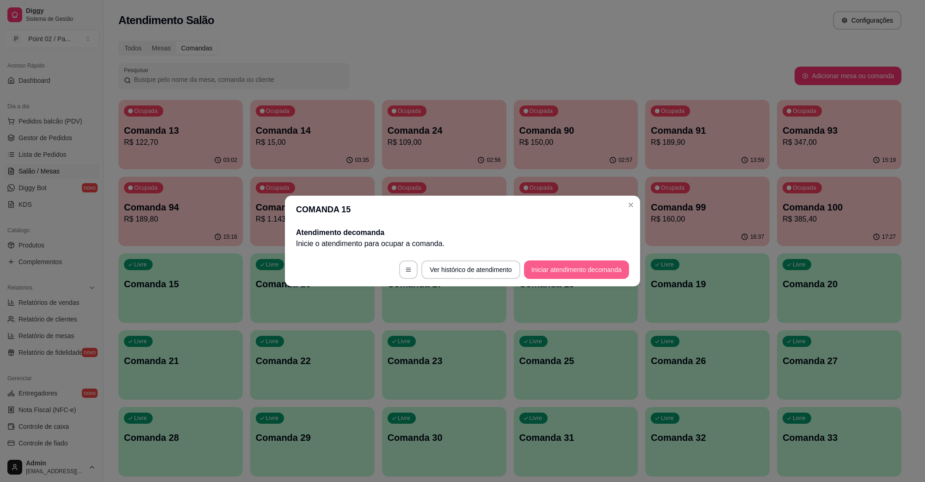
click at [569, 266] on button "Iniciar atendimento de comanda" at bounding box center [576, 269] width 105 height 19
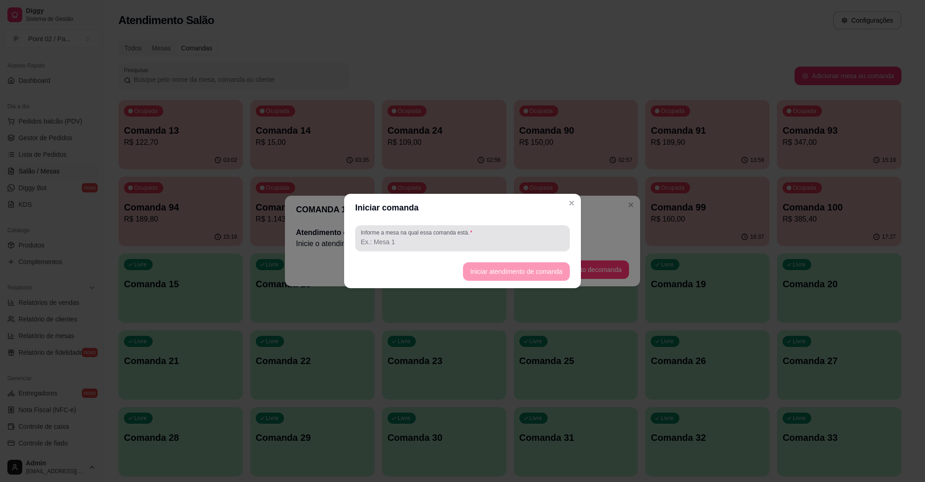
click at [438, 232] on label "Informe a mesa na qual essa comanda está." at bounding box center [418, 232] width 115 height 8
click at [438, 237] on input "Informe a mesa na qual essa comanda está." at bounding box center [463, 241] width 204 height 9
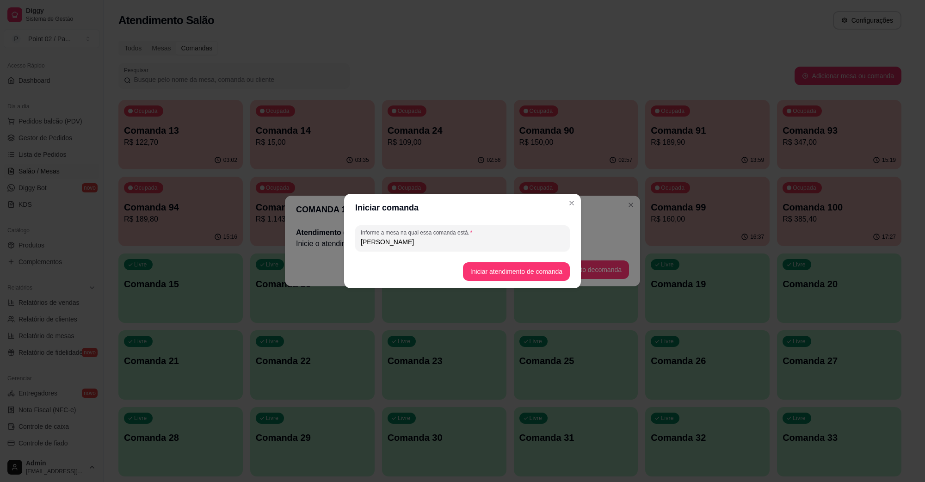
type input "[PERSON_NAME]"
click at [488, 275] on button "Iniciar atendimento de comanda" at bounding box center [516, 272] width 104 height 18
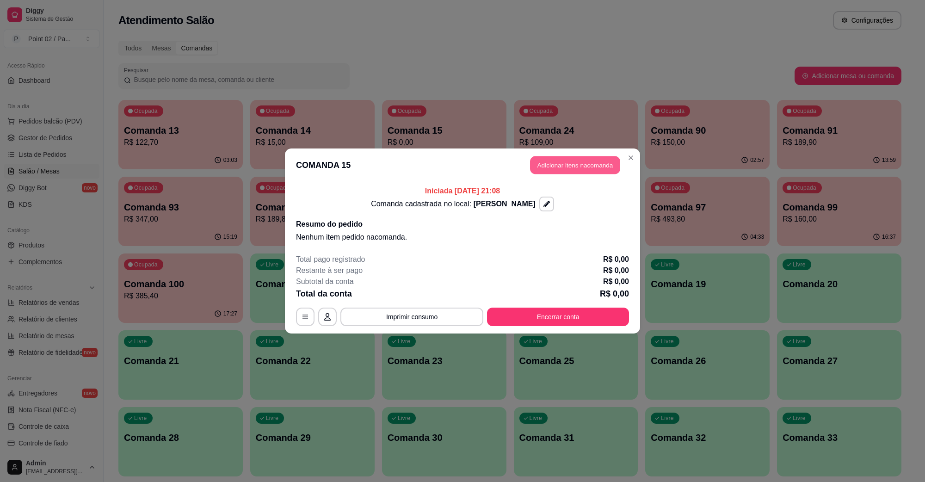
click at [574, 167] on button "Adicionar itens na comanda" at bounding box center [575, 165] width 90 height 18
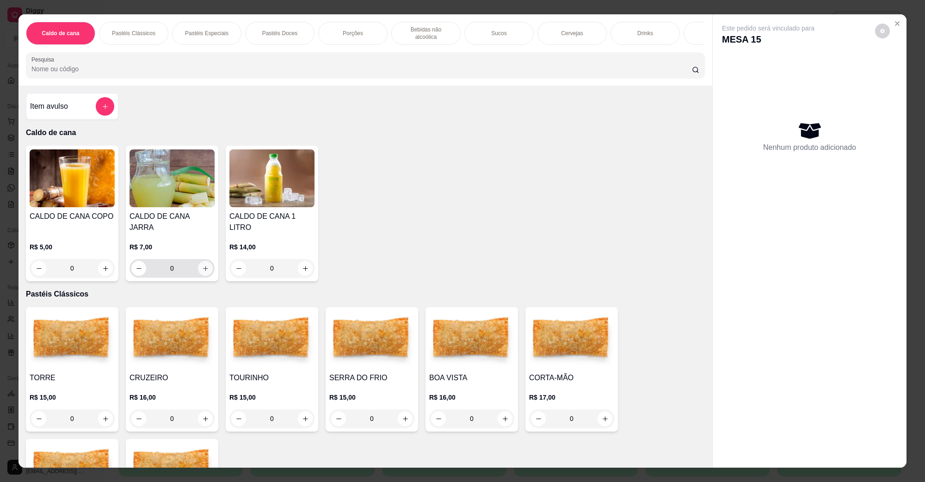
click at [203, 265] on icon "increase-product-quantity" at bounding box center [205, 268] width 7 height 7
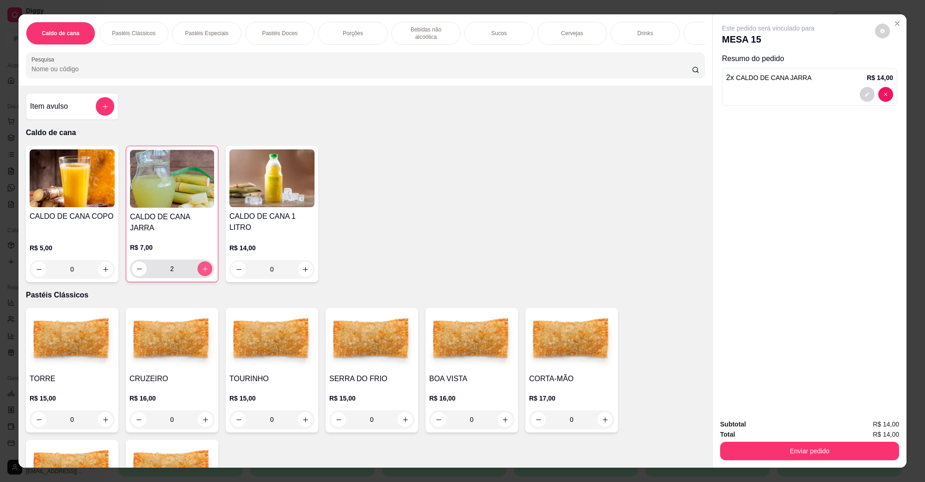
click at [203, 265] on icon "increase-product-quantity" at bounding box center [205, 268] width 7 height 7
type input "3"
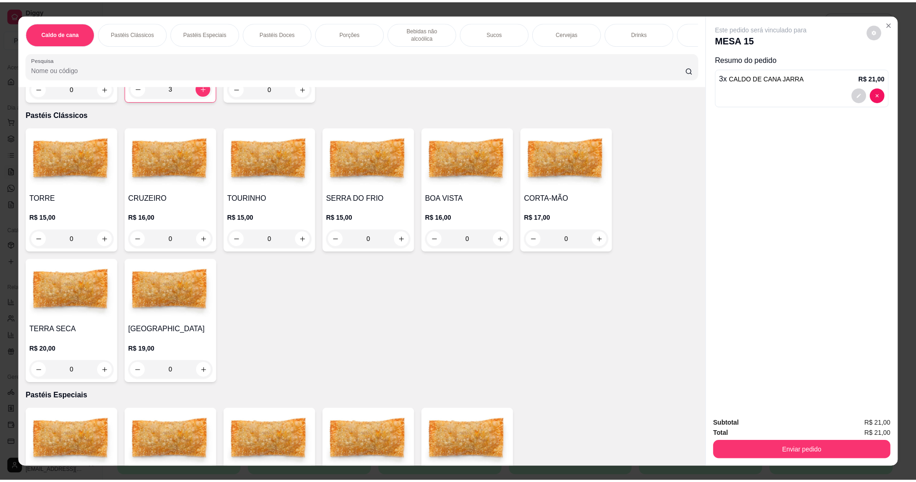
scroll to position [405, 0]
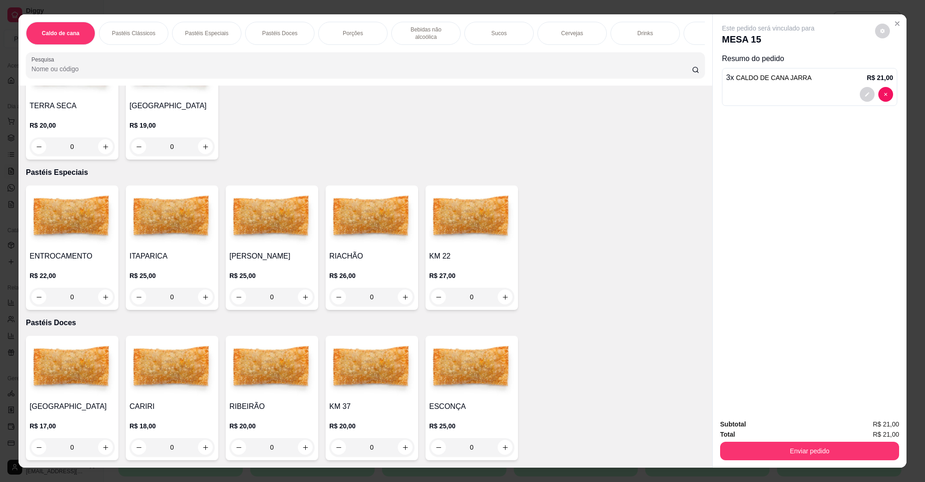
click at [197, 288] on div "0" at bounding box center [172, 297] width 85 height 19
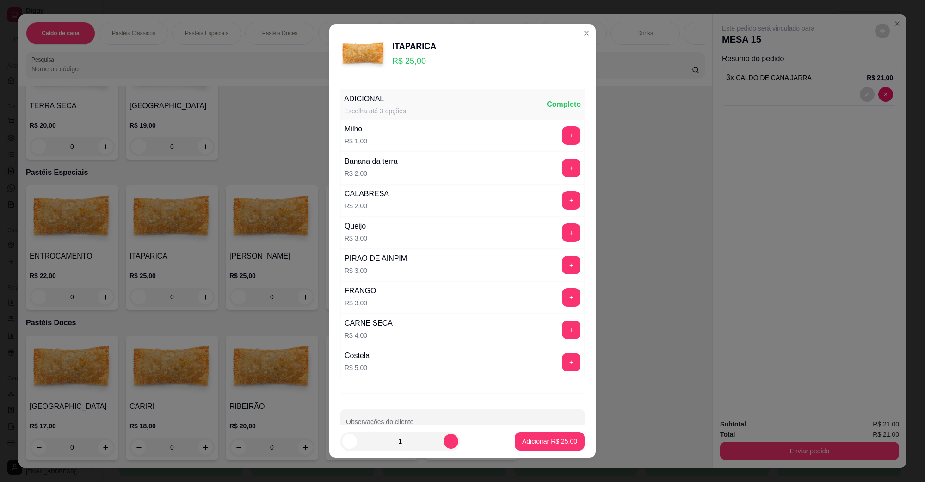
click at [532, 438] on p "Adicionar R$ 25,00" at bounding box center [549, 441] width 55 height 9
type input "1"
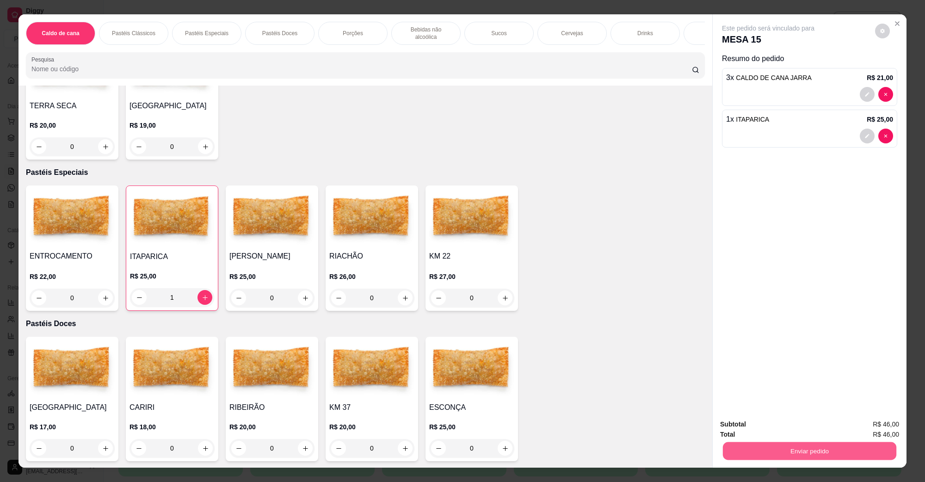
click at [789, 449] on button "Enviar pedido" at bounding box center [809, 451] width 173 height 18
click at [773, 427] on button "Não registrar e enviar pedido" at bounding box center [778, 428] width 93 height 17
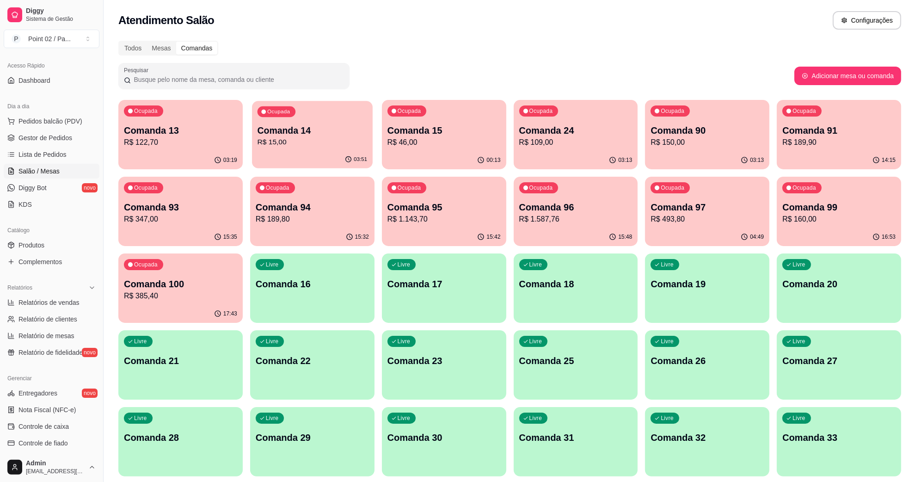
click at [288, 146] on p "R$ 15,00" at bounding box center [313, 142] width 110 height 11
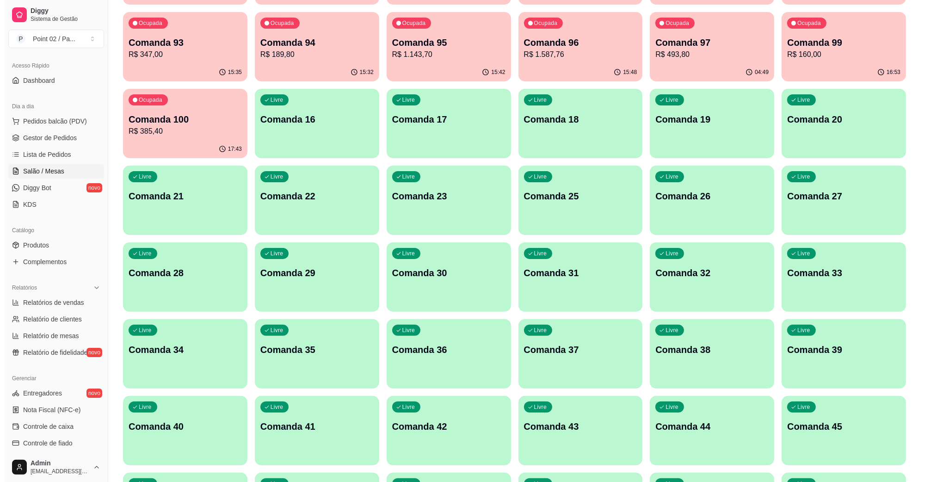
scroll to position [0, 0]
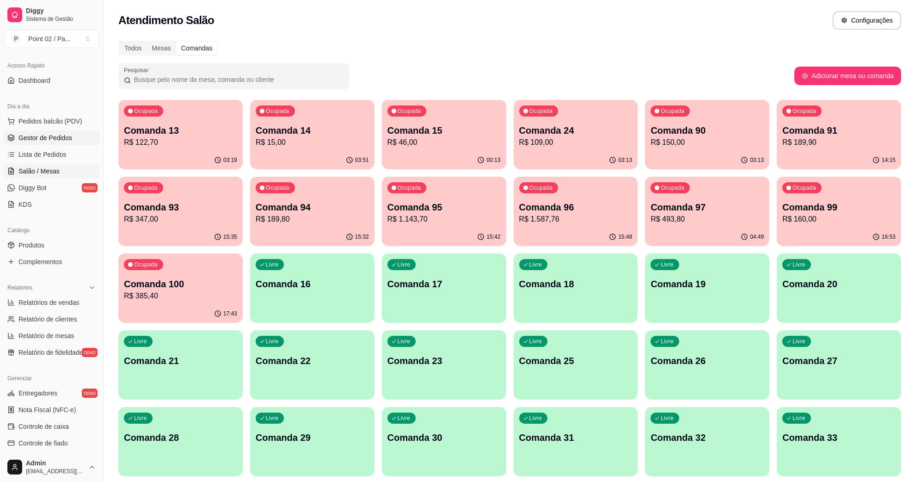
click at [41, 142] on span "Gestor de Pedidos" at bounding box center [46, 137] width 54 height 9
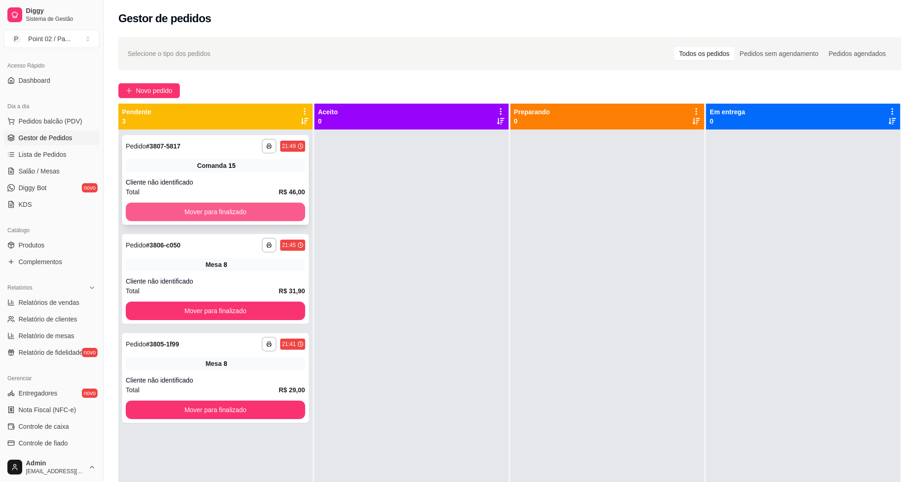
click at [173, 211] on button "Mover para finalizado" at bounding box center [215, 212] width 179 height 19
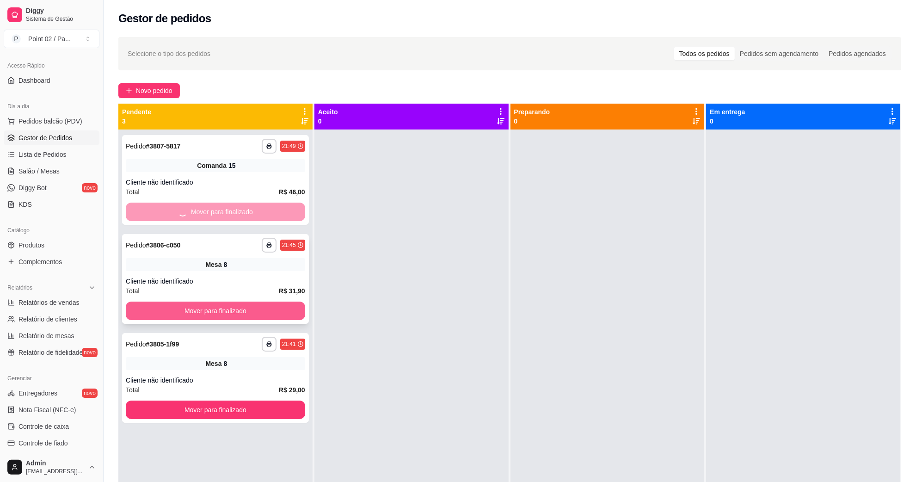
click at [186, 306] on button "Mover para finalizado" at bounding box center [215, 311] width 179 height 19
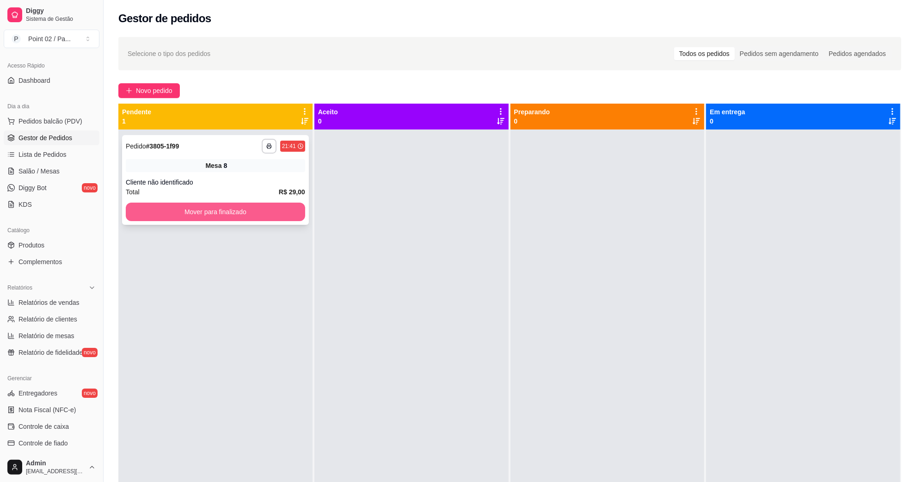
click at [210, 210] on button "Mover para finalizado" at bounding box center [215, 212] width 179 height 19
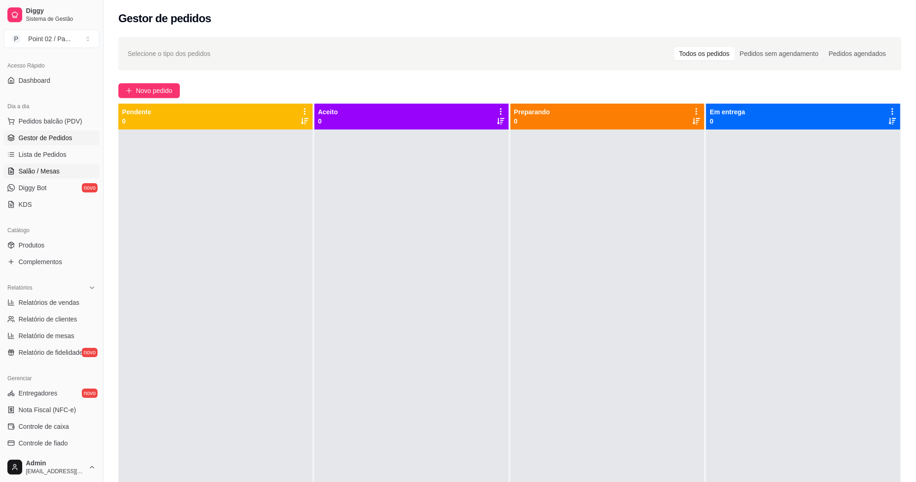
click at [56, 173] on span "Salão / Mesas" at bounding box center [39, 171] width 41 height 9
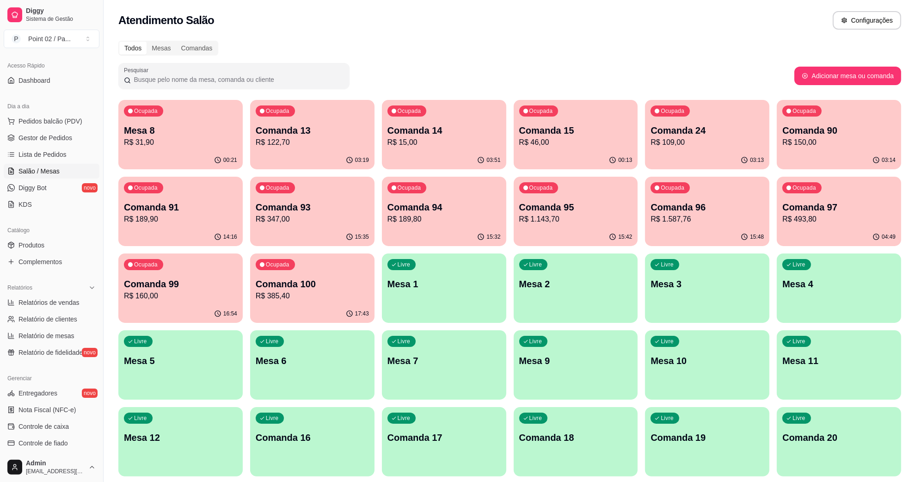
click at [187, 162] on div "00:21" at bounding box center [180, 160] width 124 height 18
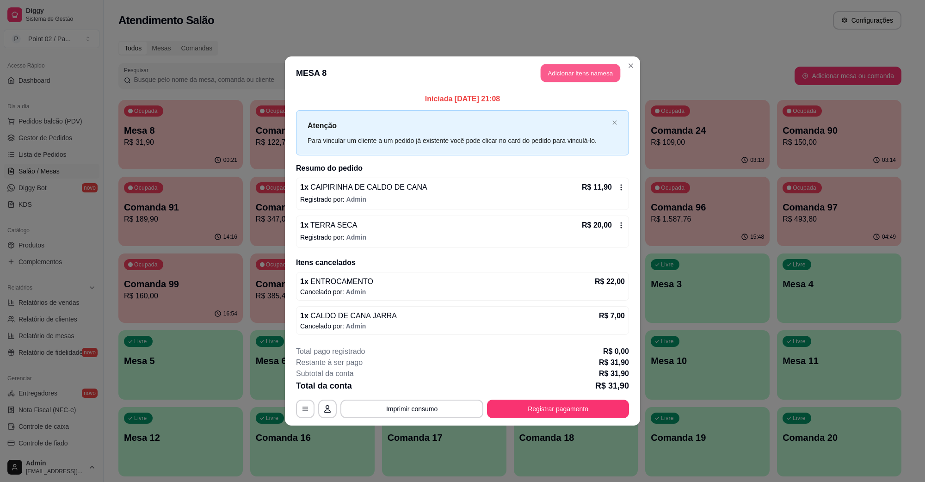
click at [582, 75] on button "Adicionar itens na mesa" at bounding box center [581, 73] width 80 height 18
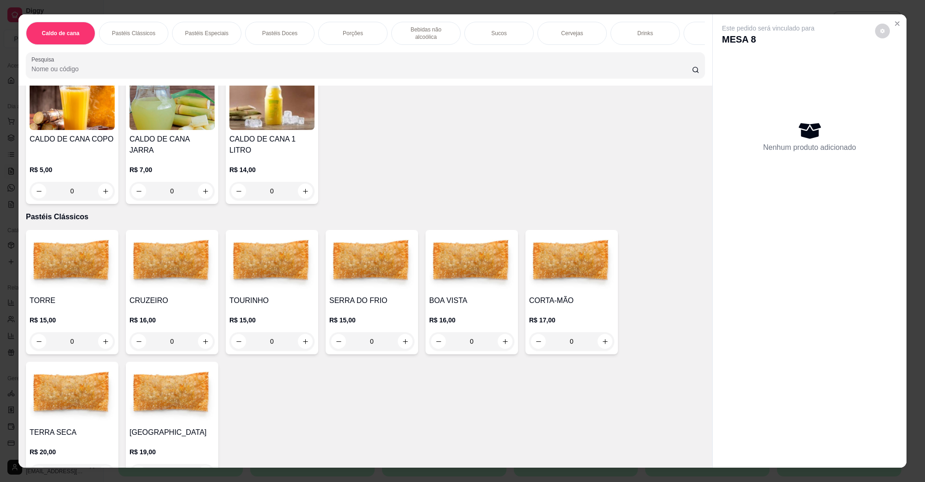
scroll to position [58, 0]
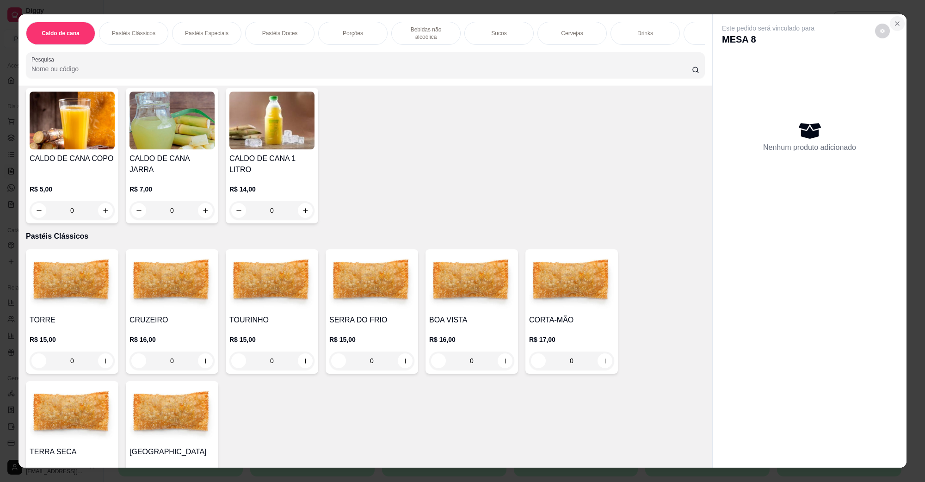
click at [895, 28] on button "Close" at bounding box center [897, 23] width 15 height 15
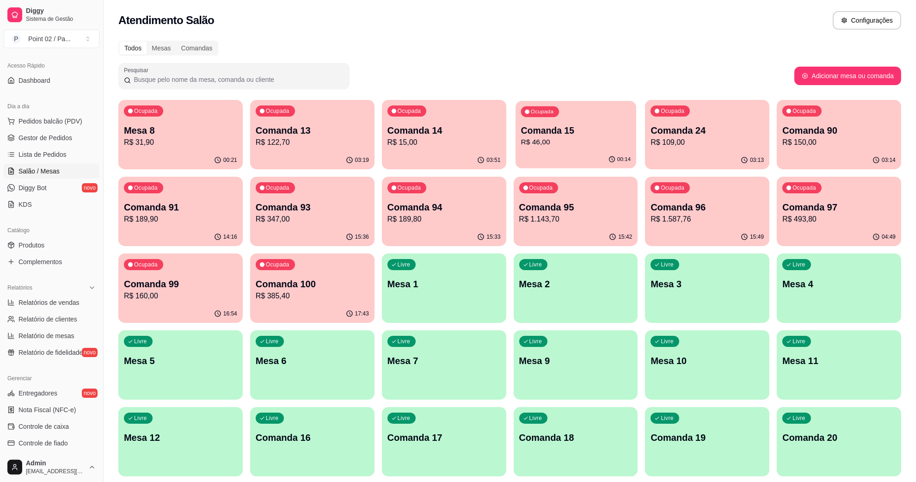
click at [539, 148] on div "Ocupada Comanda 15 R$ 46,00" at bounding box center [576, 126] width 121 height 50
click at [158, 145] on p "R$ 31,90" at bounding box center [181, 142] width 110 height 11
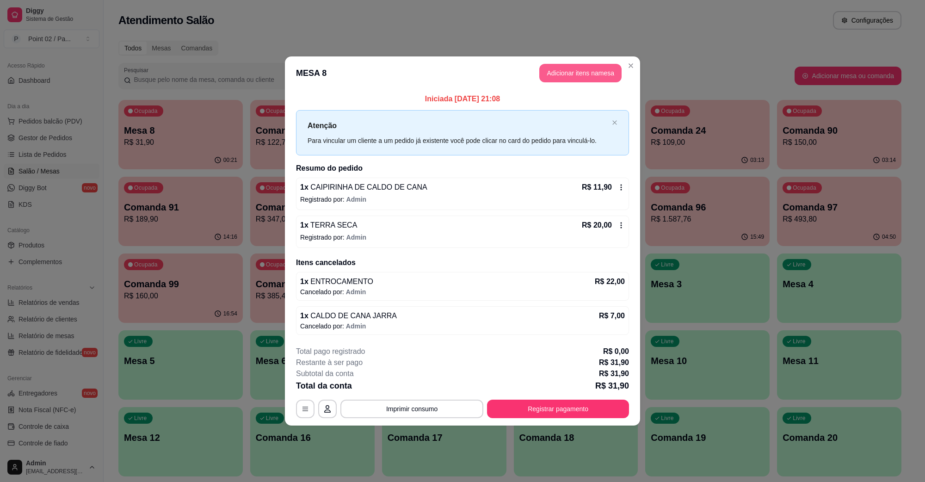
click at [578, 75] on button "Adicionar itens na mesa" at bounding box center [580, 73] width 82 height 19
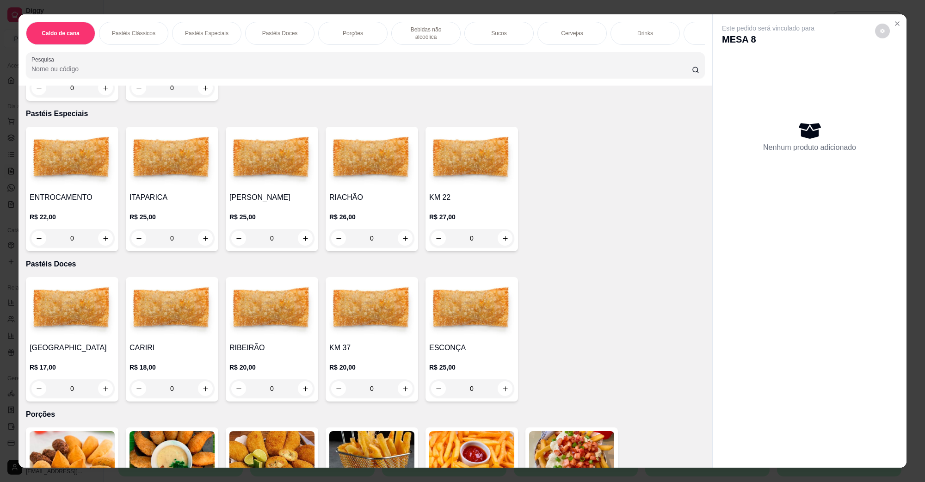
scroll to position [116, 0]
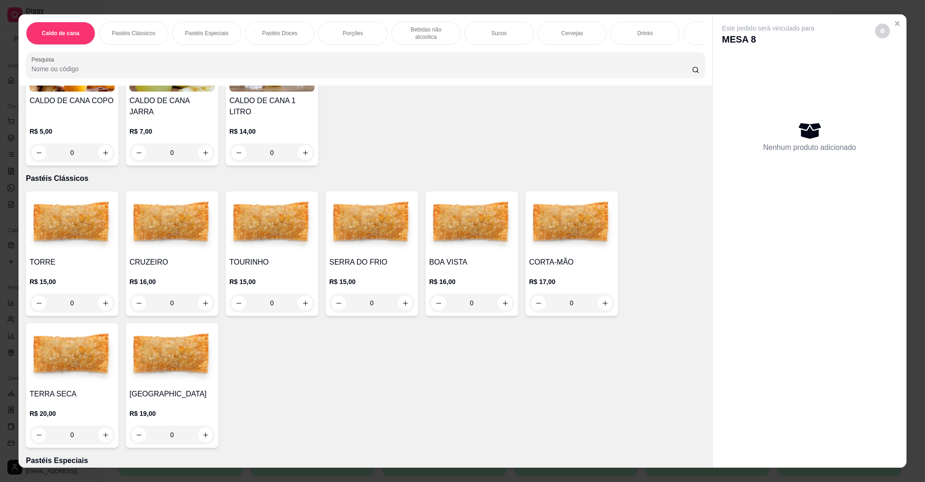
click at [83, 350] on img at bounding box center [72, 356] width 85 height 58
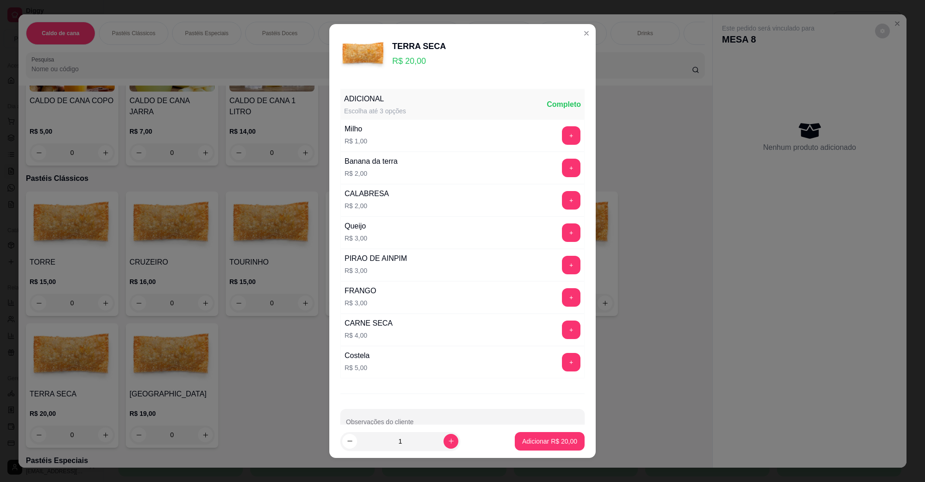
click at [515, 432] on button "Adicionar R$ 20,00" at bounding box center [550, 441] width 70 height 19
type input "1"
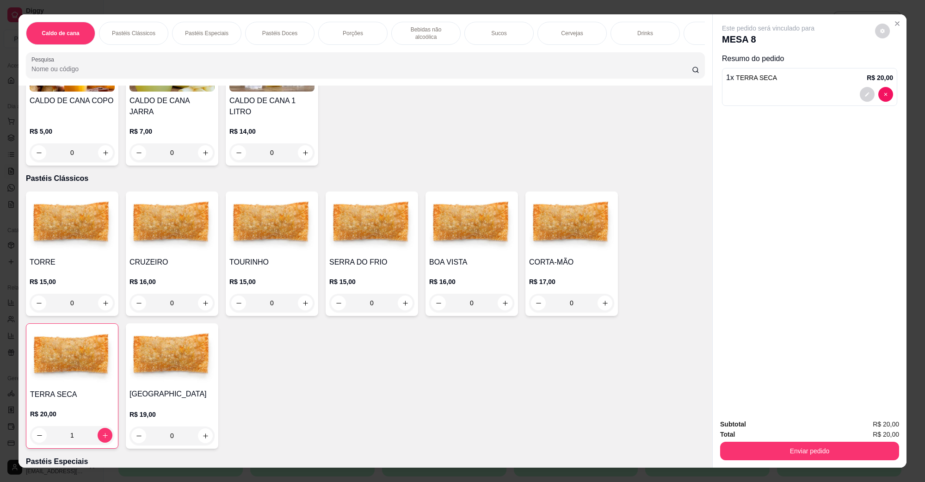
click at [196, 245] on div "CRUZEIRO R$ 16,00 0" at bounding box center [172, 253] width 93 height 124
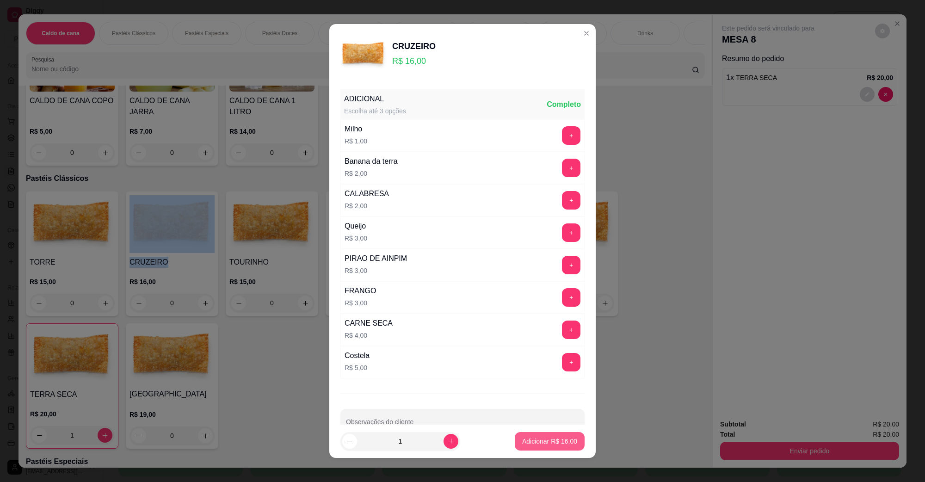
click at [522, 438] on p "Adicionar R$ 16,00" at bounding box center [549, 441] width 55 height 9
type input "1"
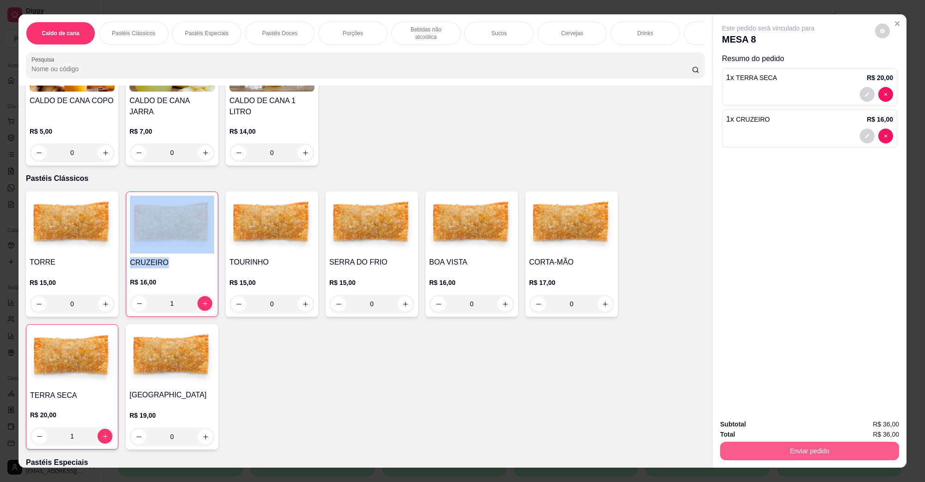
click at [821, 444] on button "Enviar pedido" at bounding box center [809, 451] width 179 height 19
click at [793, 429] on button "Não registrar e enviar pedido" at bounding box center [778, 428] width 93 height 17
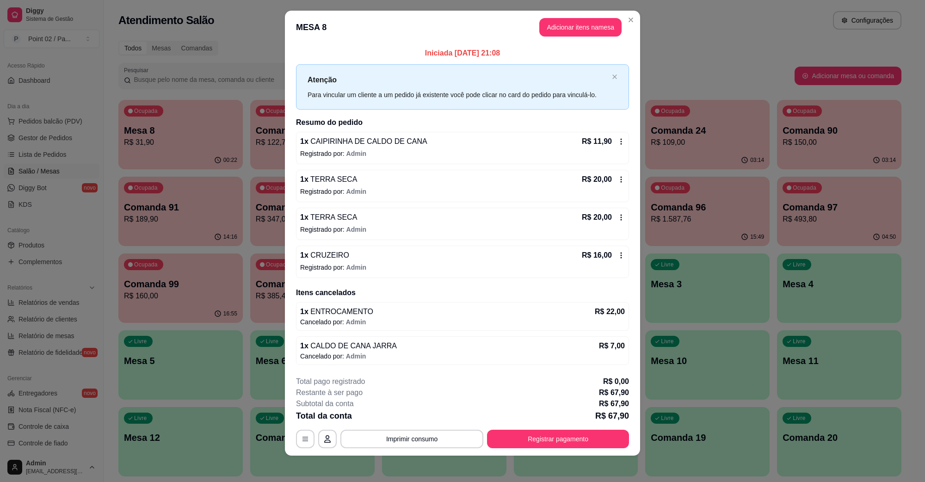
scroll to position [12, 0]
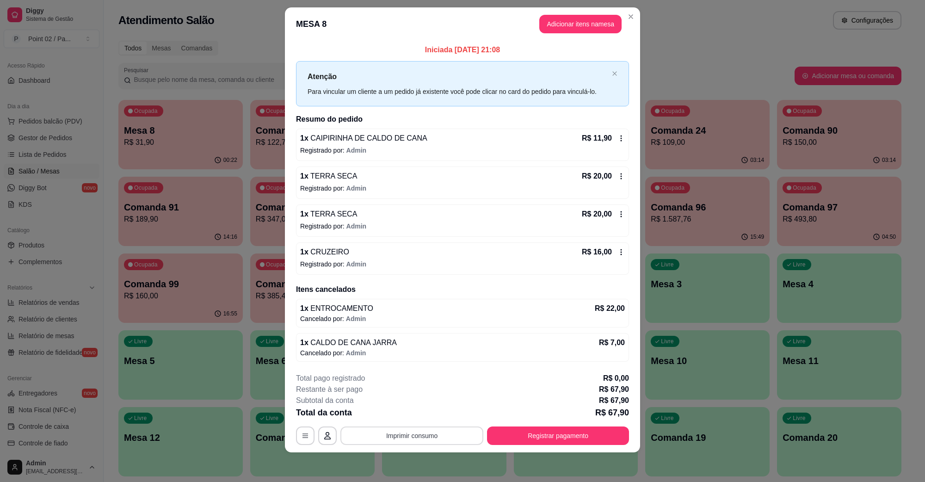
click at [409, 433] on button "Imprimir consumo" at bounding box center [411, 435] width 143 height 19
click at [419, 410] on button "IMPRESSORA" at bounding box center [410, 414] width 67 height 15
click at [392, 222] on p "Registrado por: Admin" at bounding box center [462, 226] width 325 height 9
click at [424, 430] on button "Imprimir consumo" at bounding box center [411, 435] width 143 height 19
click at [311, 433] on div "**********" at bounding box center [462, 435] width 333 height 19
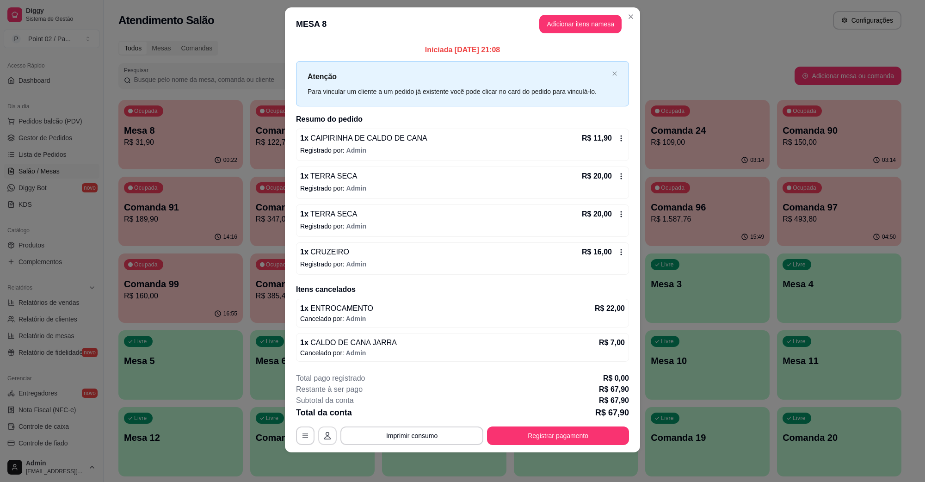
click at [318, 433] on button "button" at bounding box center [327, 435] width 19 height 19
click at [307, 431] on button "button" at bounding box center [305, 435] width 18 height 18
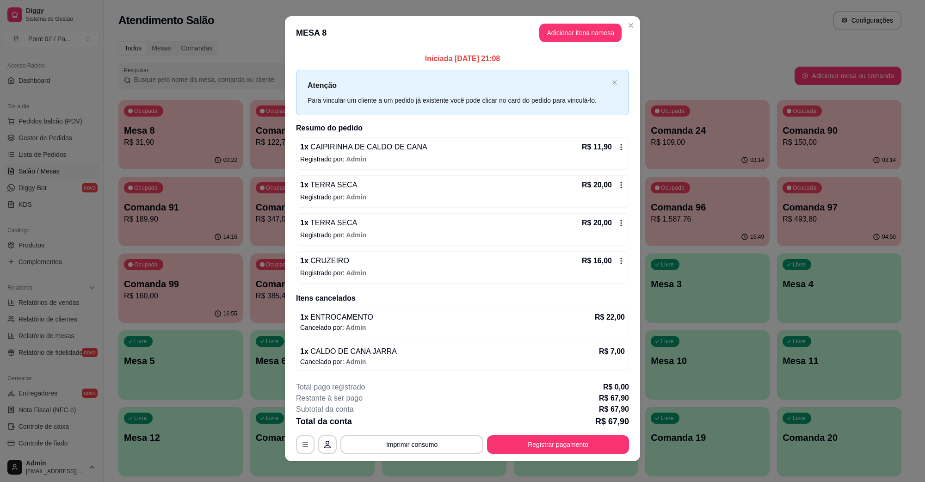
scroll to position [0, 0]
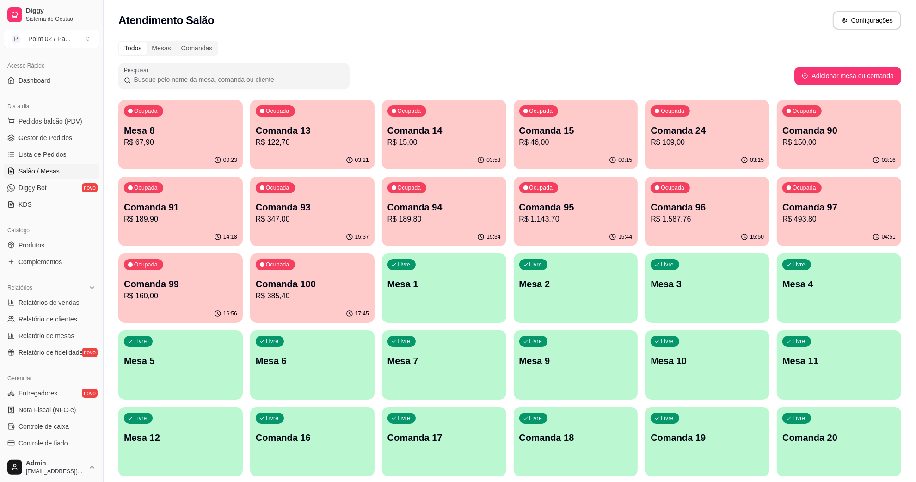
click at [568, 131] on p "Comanda 15" at bounding box center [575, 130] width 113 height 13
click at [185, 142] on p "R$ 67,90" at bounding box center [181, 142] width 110 height 11
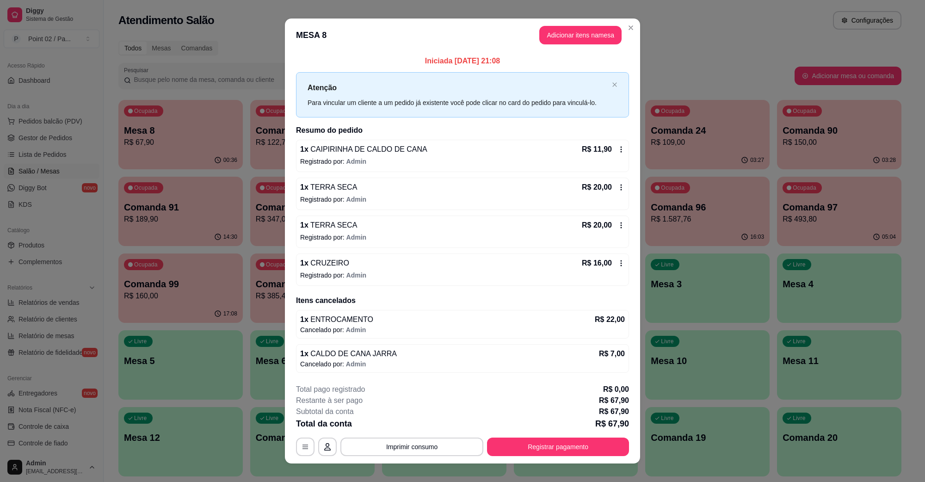
click at [551, 24] on header "MESA 8 Adicionar itens na mesa" at bounding box center [462, 35] width 355 height 33
click at [554, 31] on button "Adicionar itens na mesa" at bounding box center [580, 35] width 82 height 19
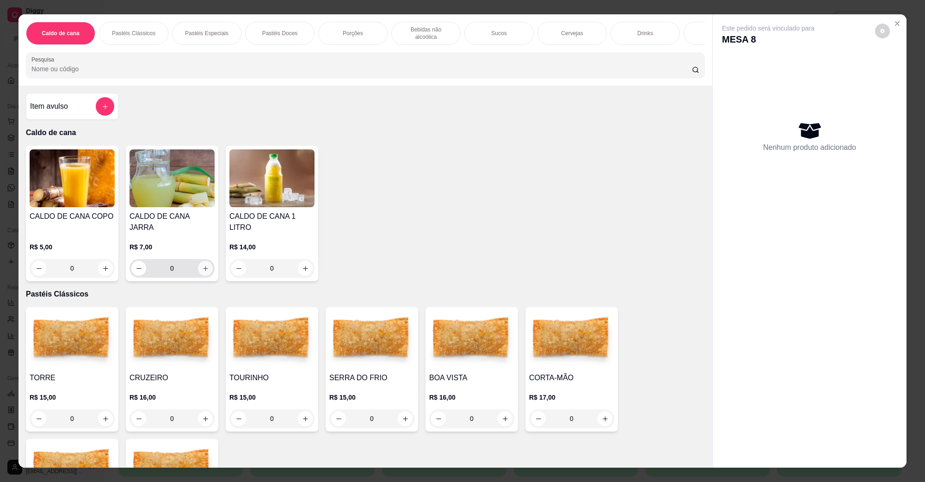
click at [202, 261] on button "increase-product-quantity" at bounding box center [205, 268] width 15 height 15
type input "2"
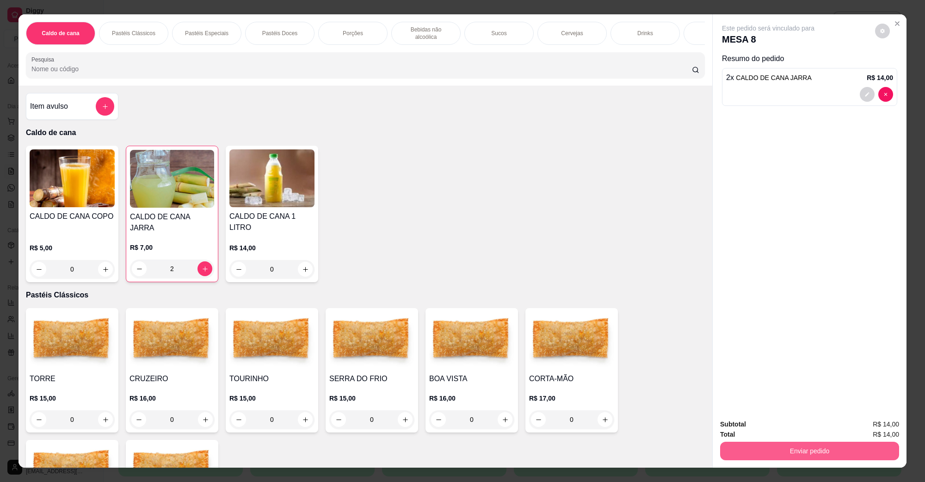
click at [750, 451] on button "Enviar pedido" at bounding box center [809, 451] width 179 height 19
click at [759, 432] on button "Não registrar e enviar pedido" at bounding box center [778, 429] width 96 height 18
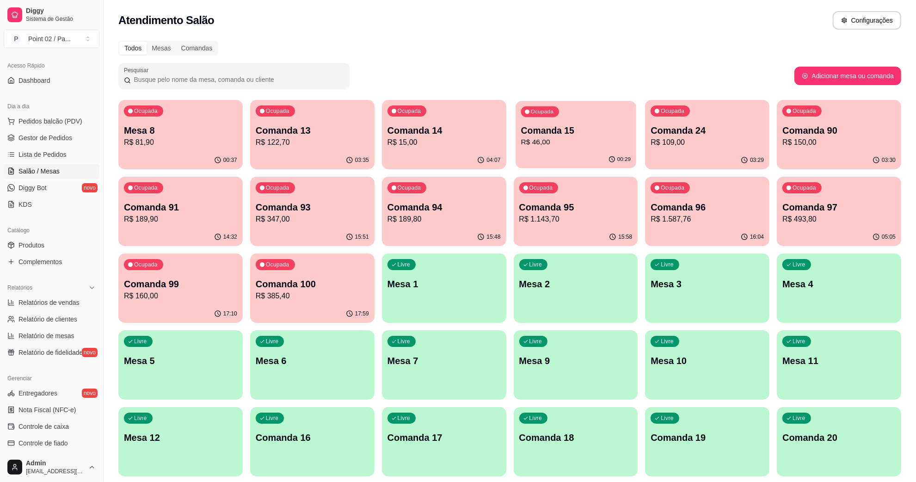
click at [565, 155] on div "00:29" at bounding box center [576, 160] width 121 height 18
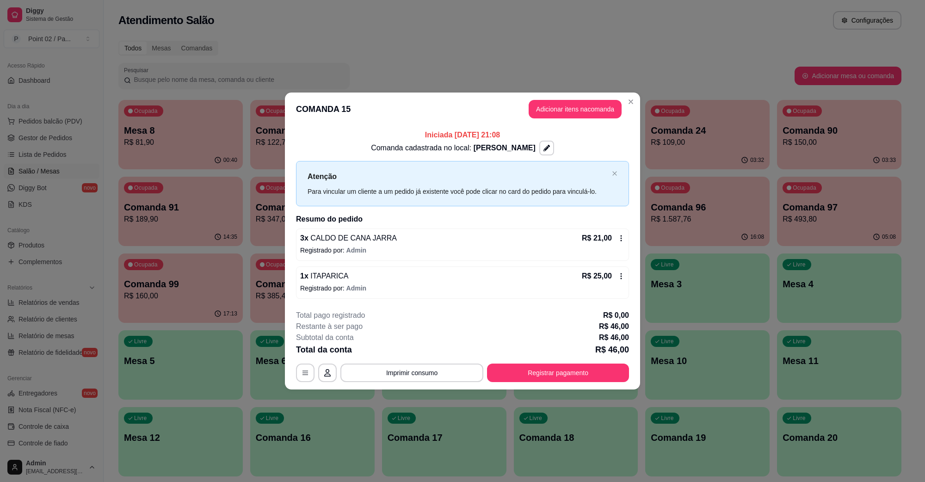
click at [544, 383] on footer "**********" at bounding box center [462, 346] width 355 height 87
click at [540, 368] on button "Registrar pagamento" at bounding box center [558, 373] width 138 height 18
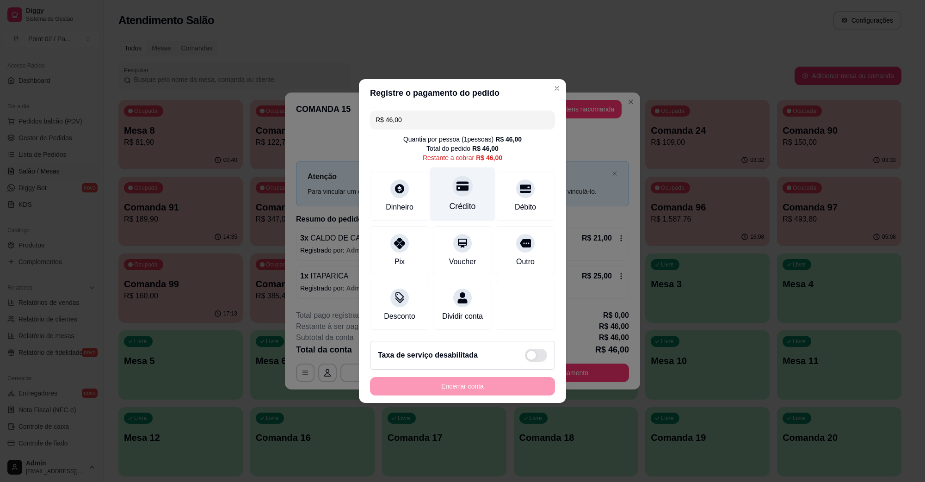
click at [455, 190] on div at bounding box center [462, 186] width 20 height 20
type input "R$ 0,00"
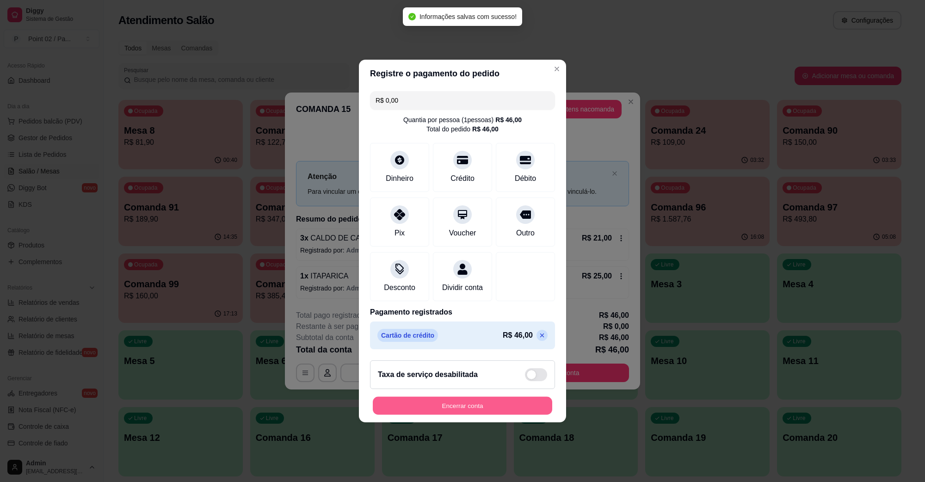
click at [465, 405] on button "Encerrar conta" at bounding box center [462, 406] width 179 height 18
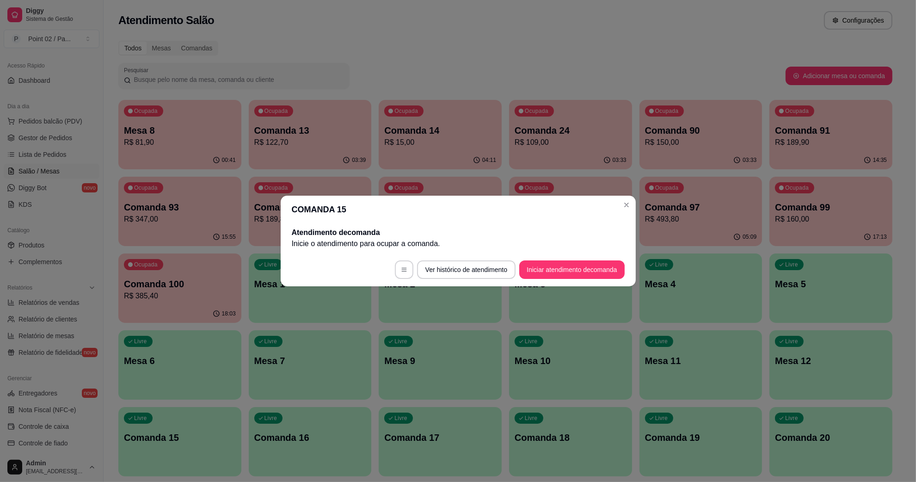
click at [184, 149] on div "Ocupada Mesa 8 R$ 81,90" at bounding box center [179, 125] width 123 height 51
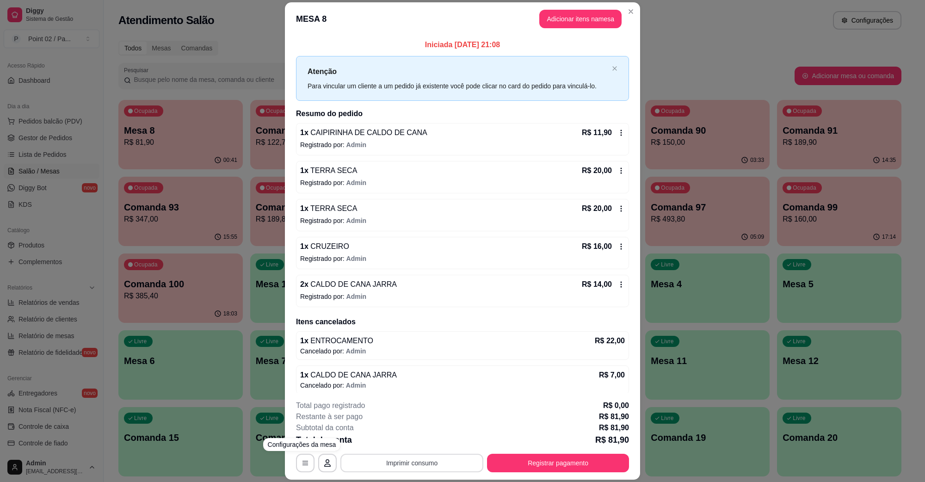
click at [403, 469] on button "Imprimir consumo" at bounding box center [411, 463] width 143 height 19
click at [408, 446] on button "IMPRESSORA" at bounding box center [410, 441] width 67 height 15
click at [384, 145] on p "Registrado por: Admin" at bounding box center [462, 144] width 325 height 9
click at [554, 448] on div "**********" at bounding box center [462, 436] width 333 height 72
click at [555, 458] on button "Registrar pagamento" at bounding box center [558, 463] width 142 height 19
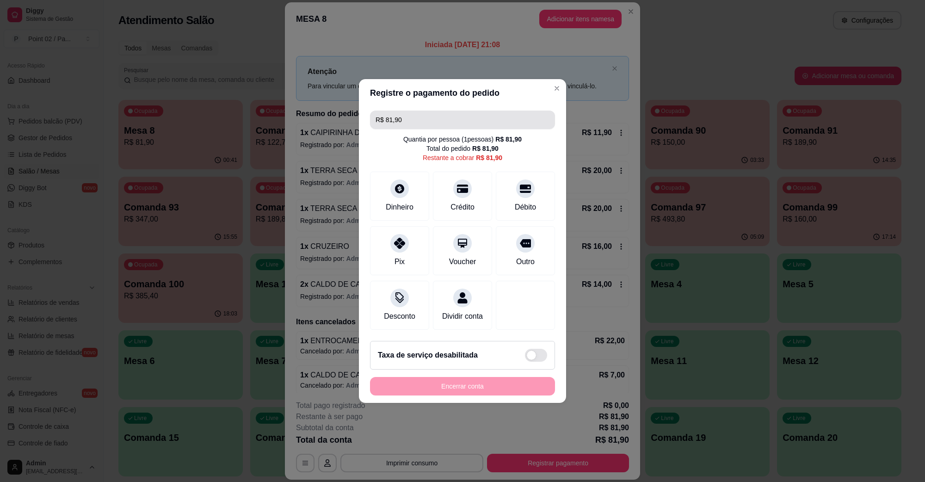
click at [465, 111] on input "R$ 81,90" at bounding box center [463, 120] width 174 height 19
click at [463, 186] on icon at bounding box center [463, 186] width 12 height 12
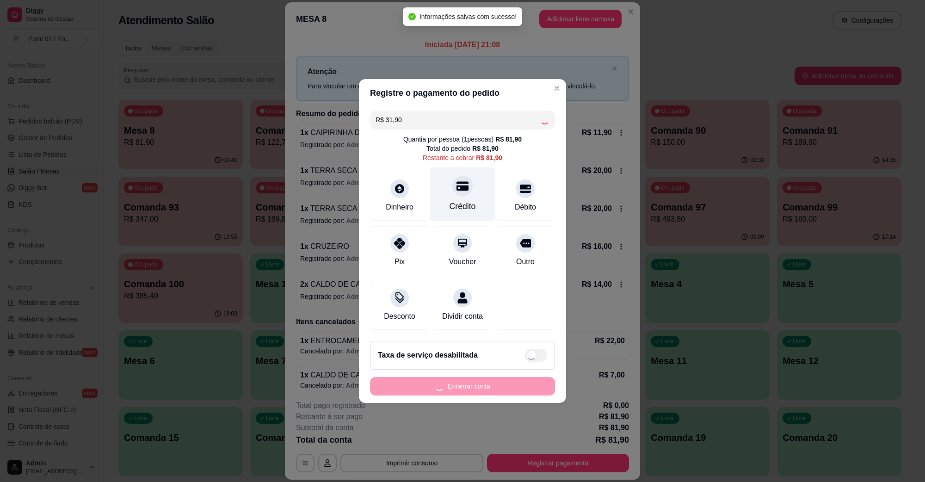
type input "R$ 50,00"
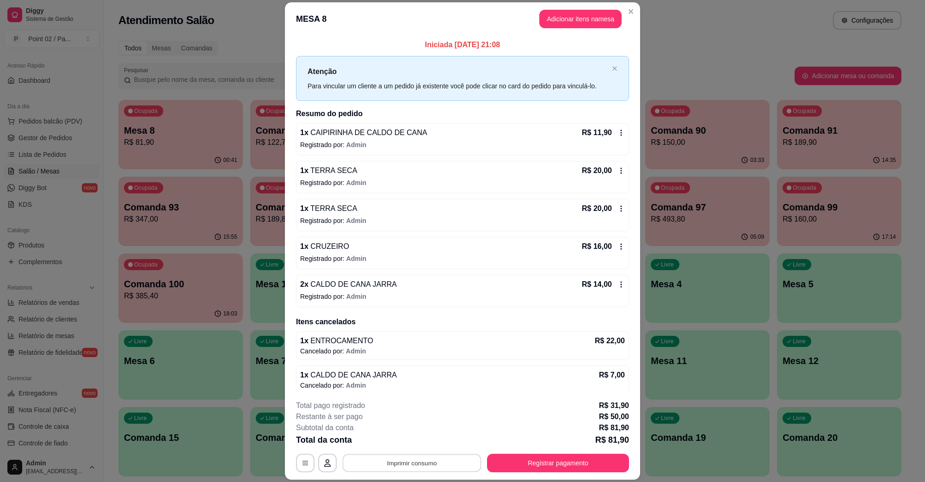
click at [382, 455] on button "Imprimir consumo" at bounding box center [412, 463] width 139 height 18
click at [389, 442] on button "IMPRESSORA" at bounding box center [410, 441] width 67 height 15
click at [524, 464] on button "Registrar pagamento" at bounding box center [558, 463] width 138 height 18
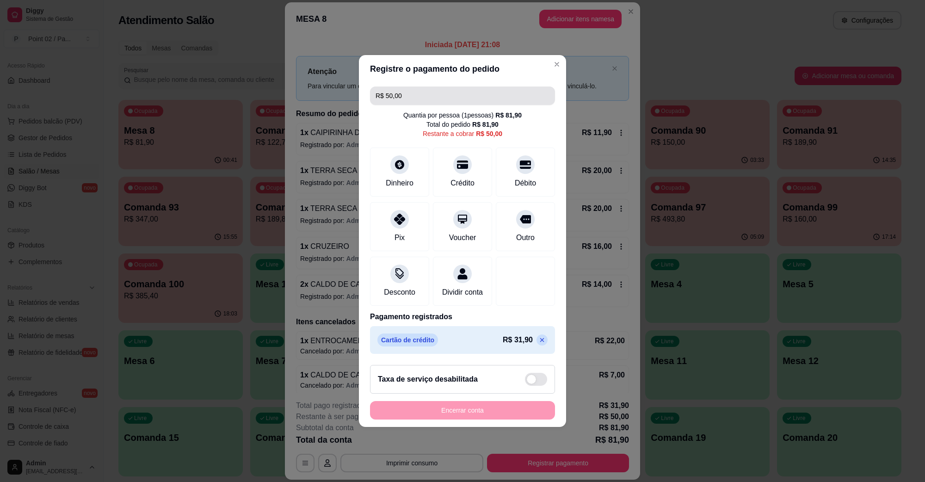
click at [426, 87] on input "R$ 50,00" at bounding box center [463, 95] width 174 height 19
click at [444, 168] on div "Crédito" at bounding box center [462, 170] width 65 height 54
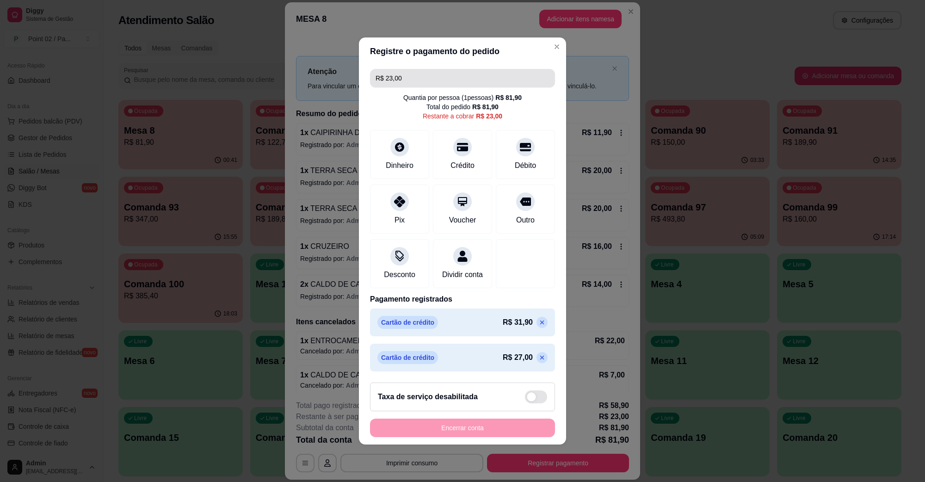
click at [465, 75] on input "R$ 23,00" at bounding box center [463, 78] width 174 height 19
click at [524, 149] on div "Débito" at bounding box center [525, 153] width 65 height 54
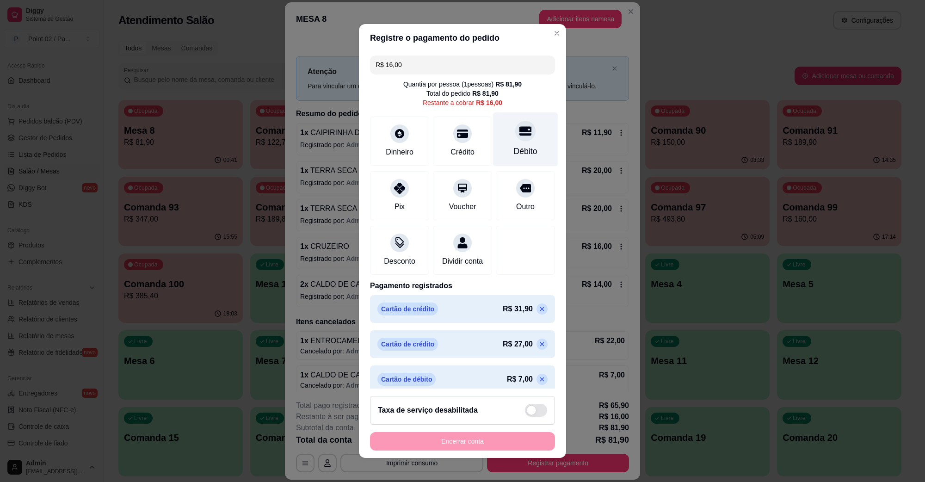
click at [519, 134] on icon at bounding box center [525, 131] width 12 height 9
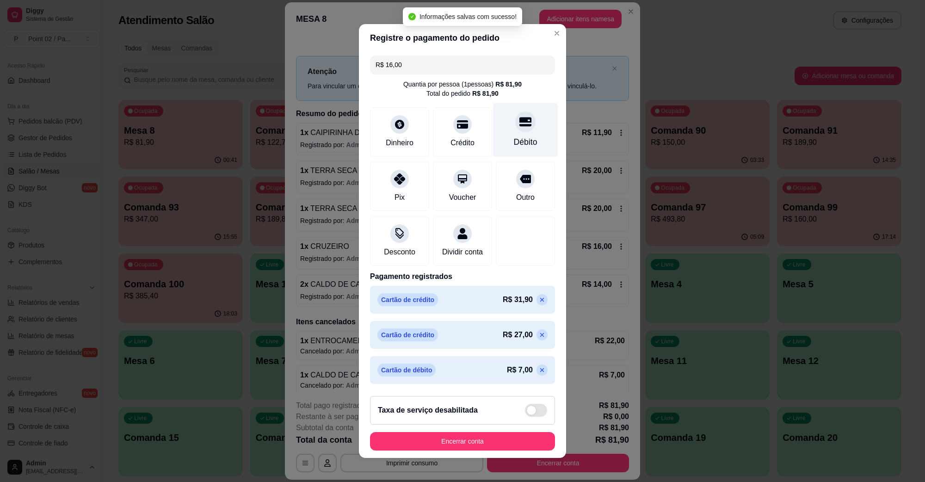
type input "R$ 0,00"
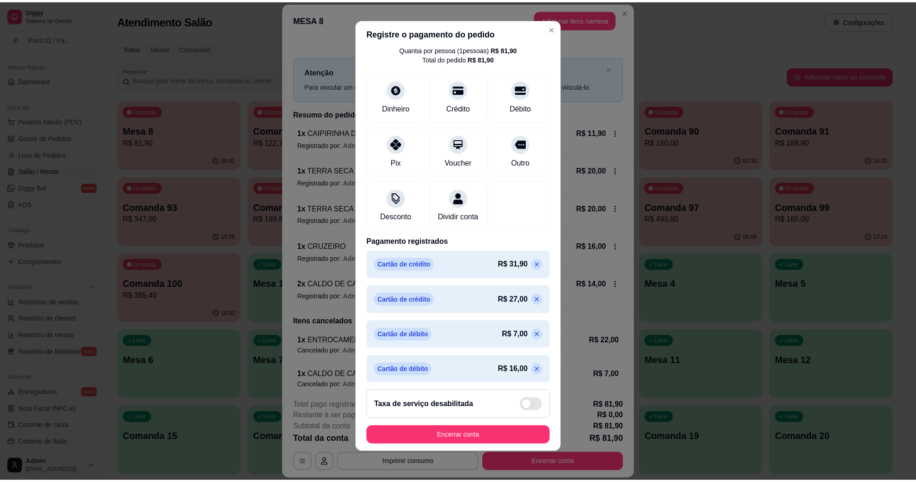
scroll to position [45, 0]
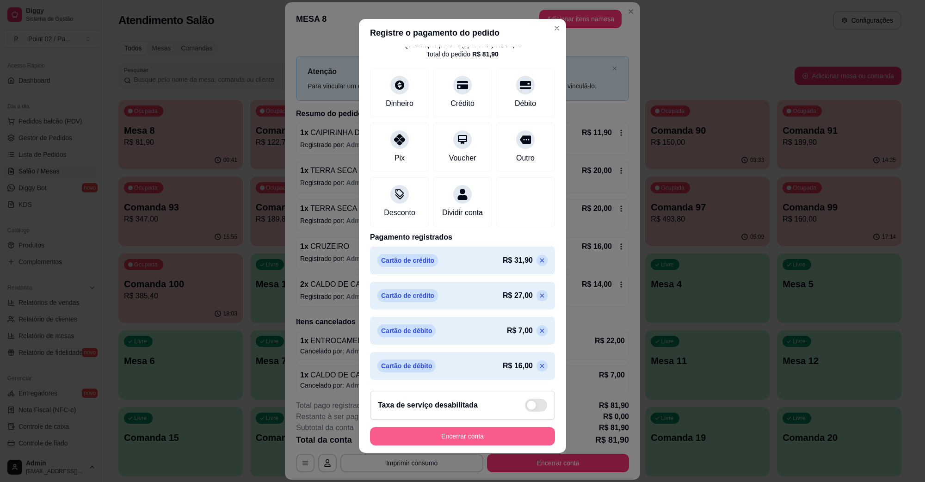
click at [443, 438] on button "Encerrar conta" at bounding box center [462, 436] width 185 height 19
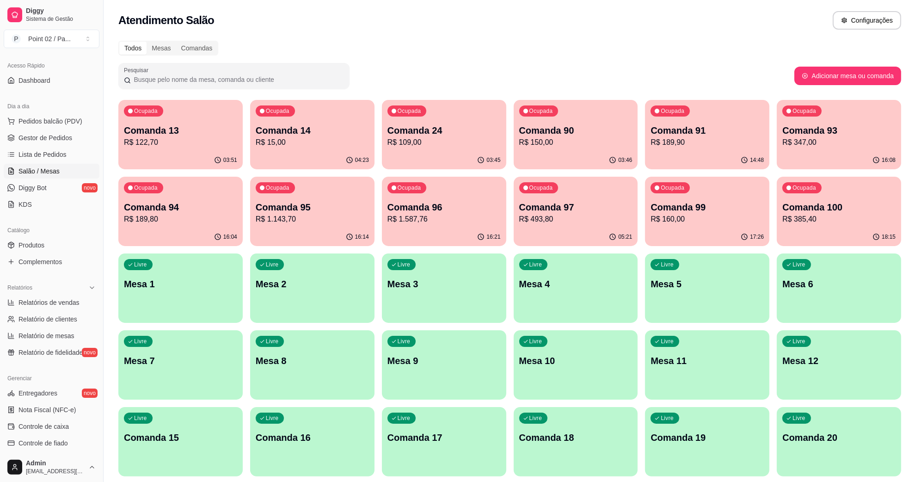
drag, startPoint x: 376, startPoint y: 31, endPoint x: 353, endPoint y: 37, distance: 23.3
click at [376, 31] on div "Atendimento Salão Configurações" at bounding box center [510, 17] width 813 height 35
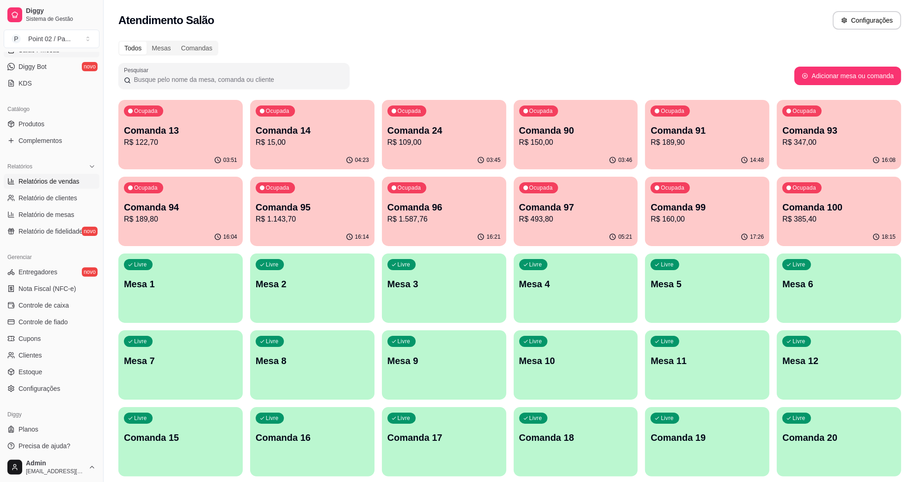
scroll to position [183, 0]
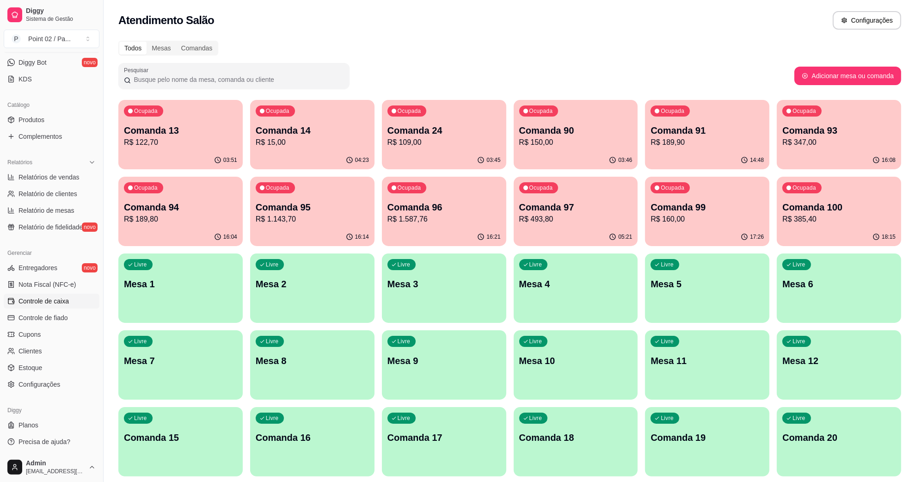
click at [45, 297] on span "Controle de caixa" at bounding box center [44, 300] width 50 height 9
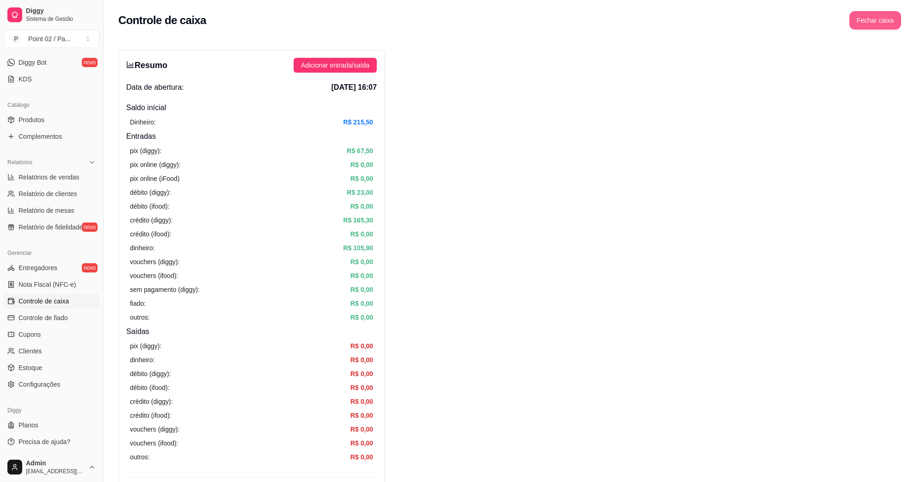
click at [883, 22] on button "Fechar caixa" at bounding box center [876, 20] width 52 height 19
click at [894, 77] on button "Sim" at bounding box center [901, 82] width 19 height 11
